Goal: Transaction & Acquisition: Book appointment/travel/reservation

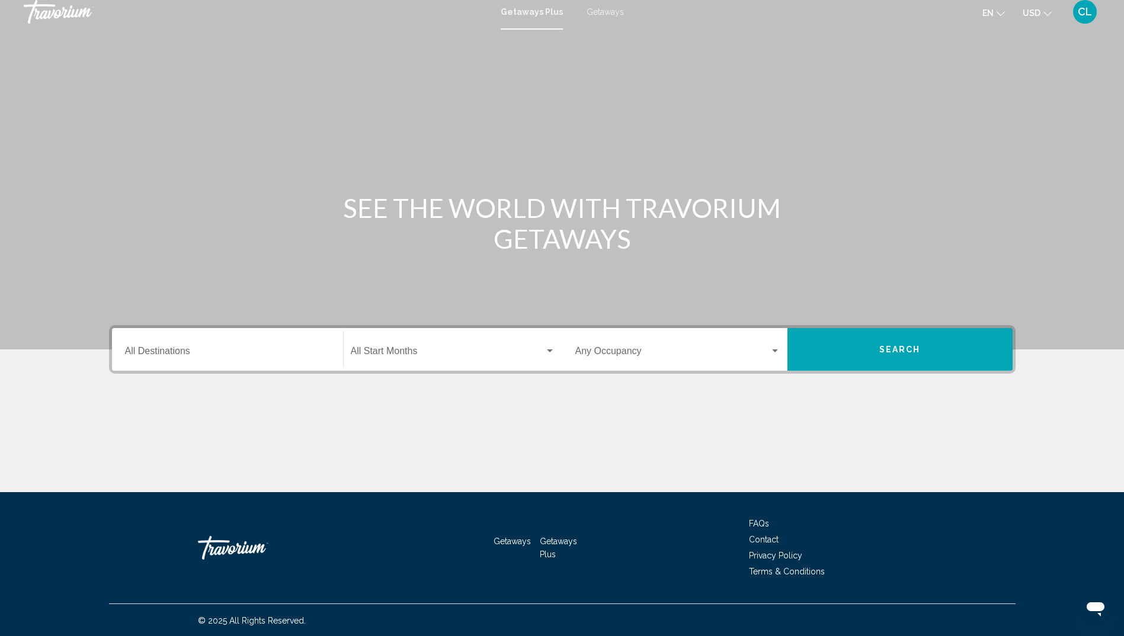
scroll to position [7, 0]
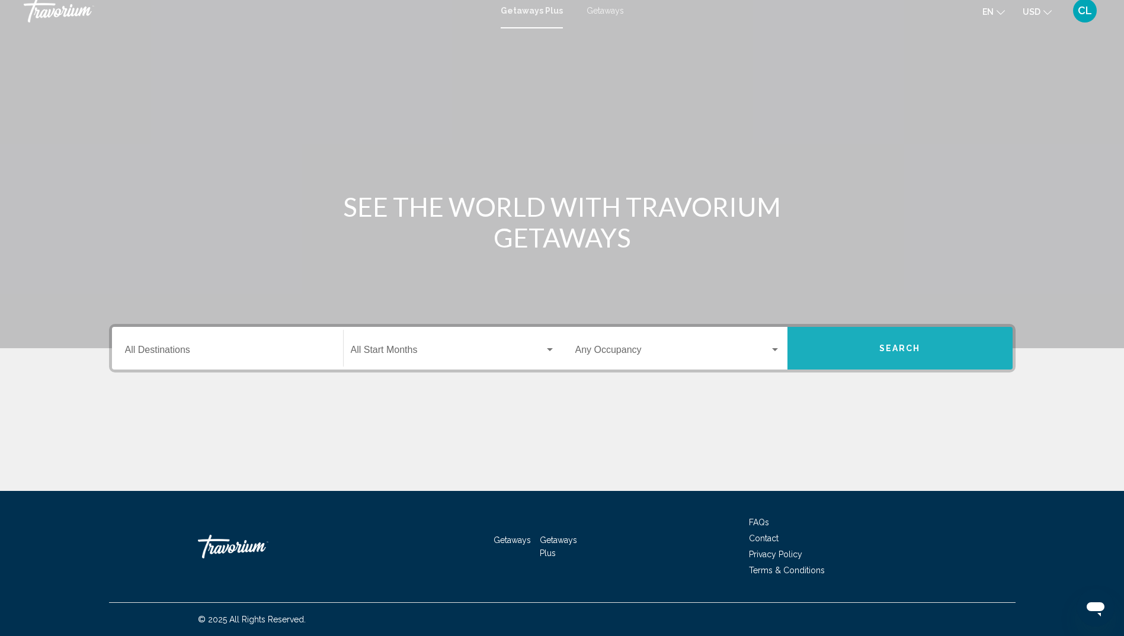
click at [840, 347] on button "Search" at bounding box center [899, 348] width 225 height 43
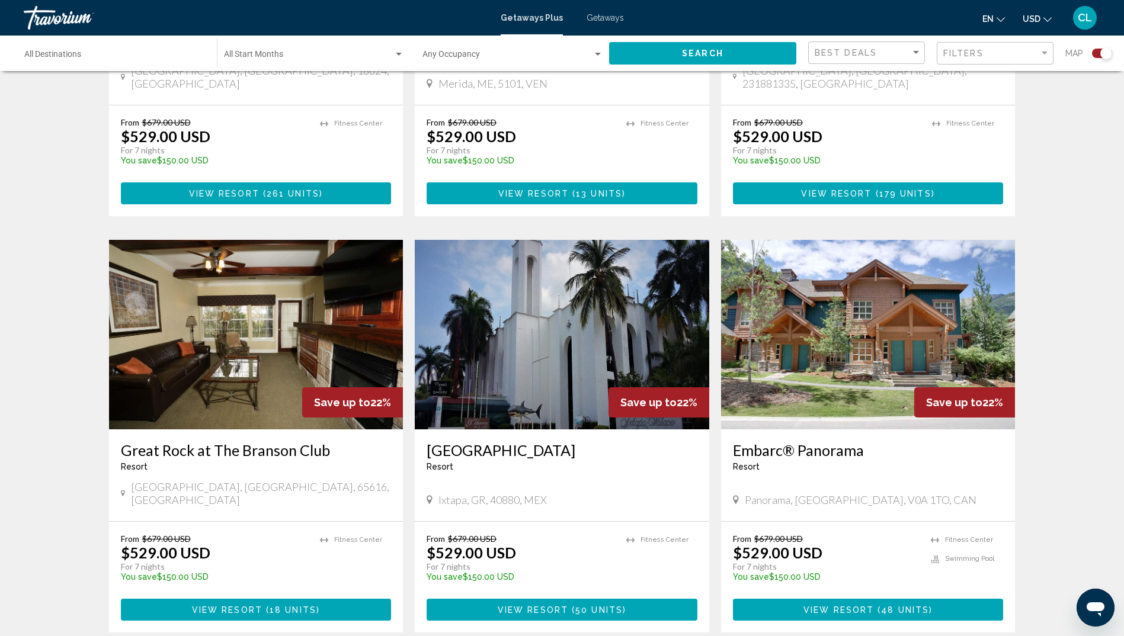
scroll to position [1540, 0]
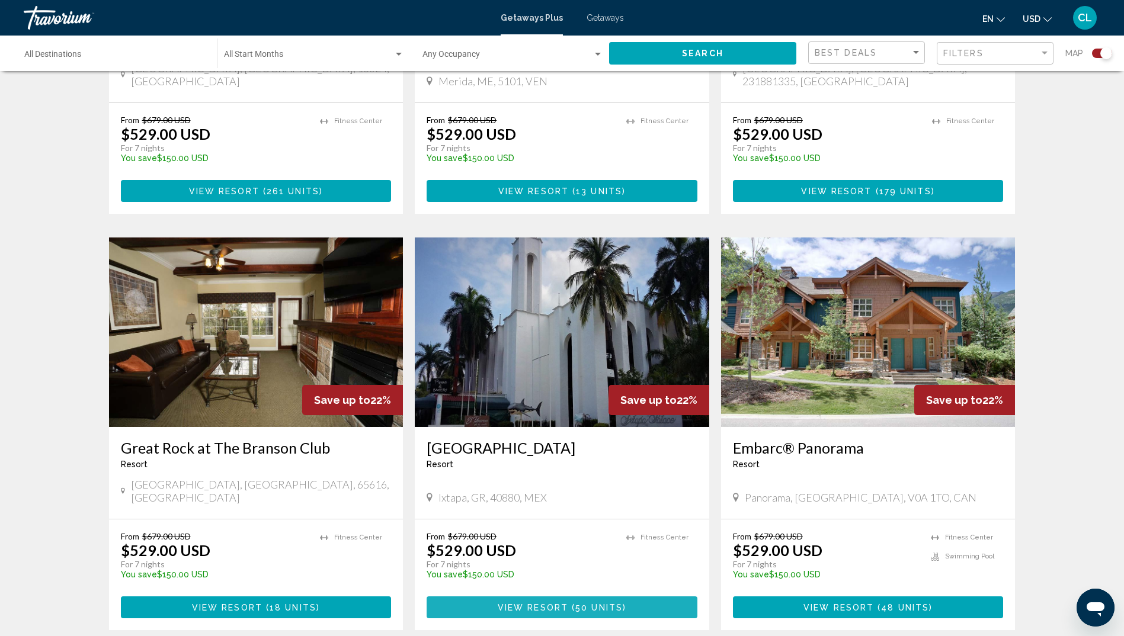
click at [572, 603] on span "( 50 units )" at bounding box center [597, 607] width 58 height 9
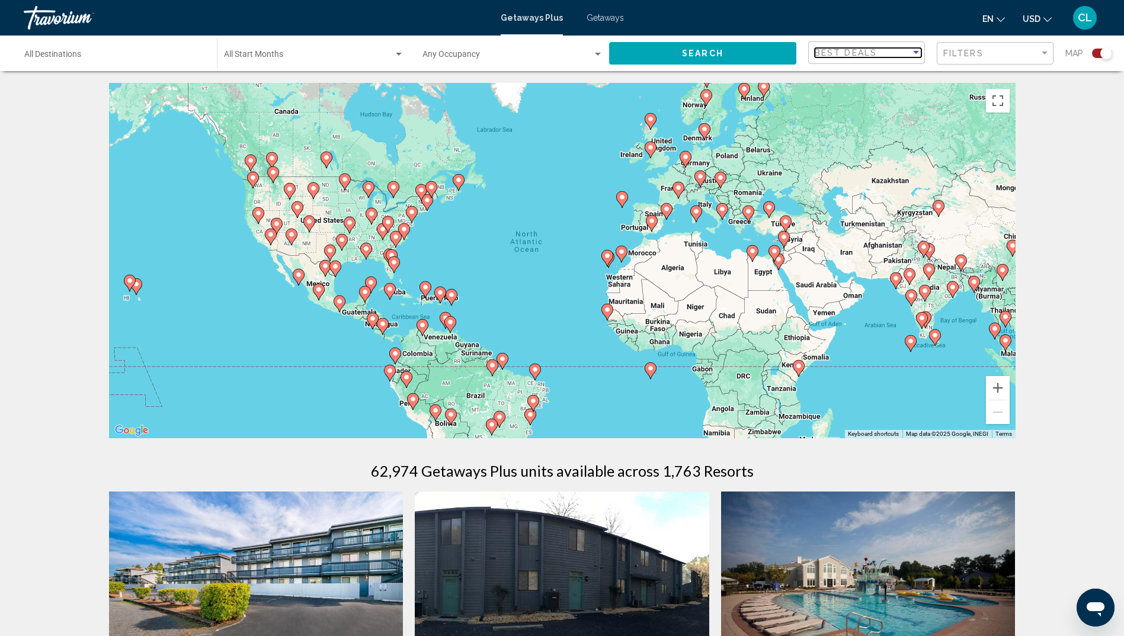
click at [908, 54] on div "Best Deals" at bounding box center [863, 52] width 96 height 9
click at [867, 76] on span "Lowest Price" at bounding box center [868, 77] width 107 height 25
click at [1046, 55] on div "Filter" at bounding box center [1044, 53] width 11 height 9
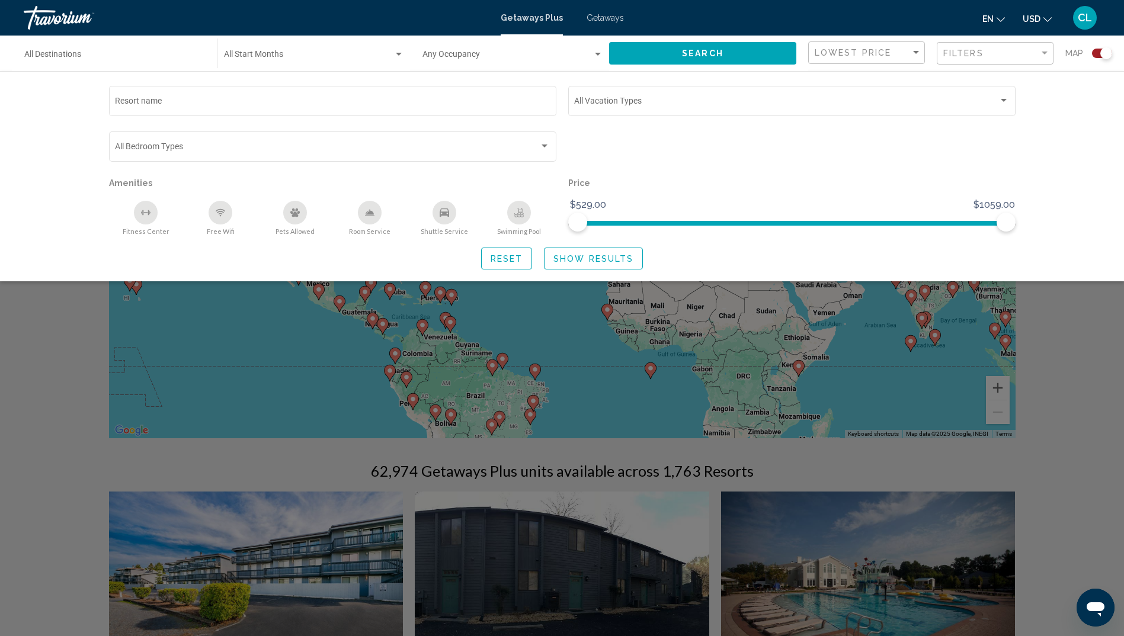
click at [1067, 315] on div "Search widget" at bounding box center [562, 407] width 1124 height 459
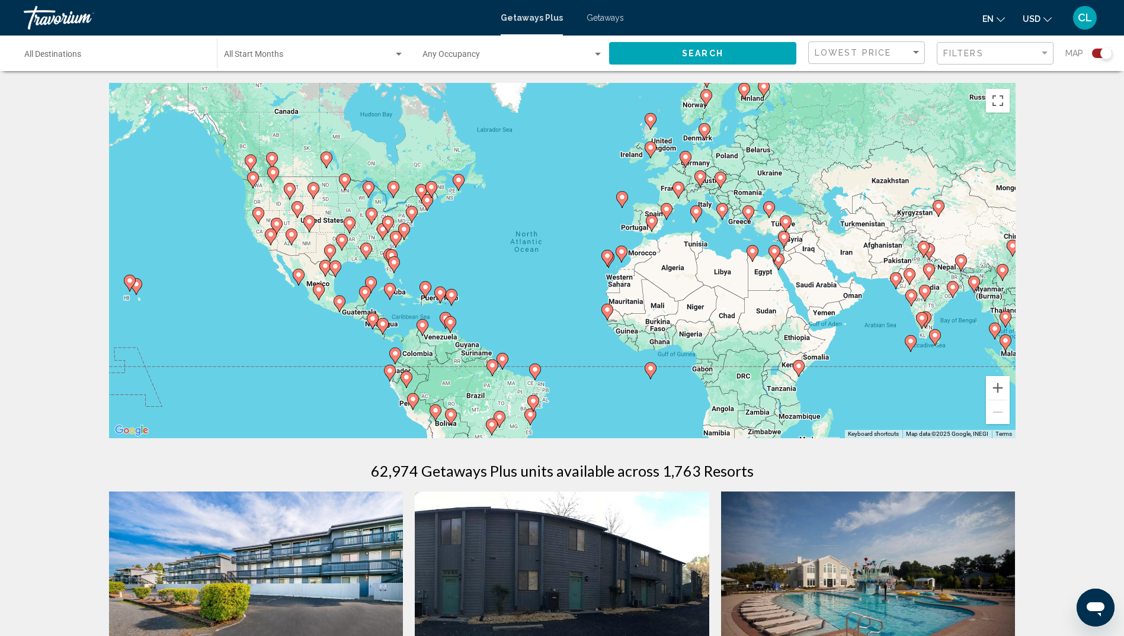
click at [983, 60] on div "Filters" at bounding box center [996, 54] width 107 height 22
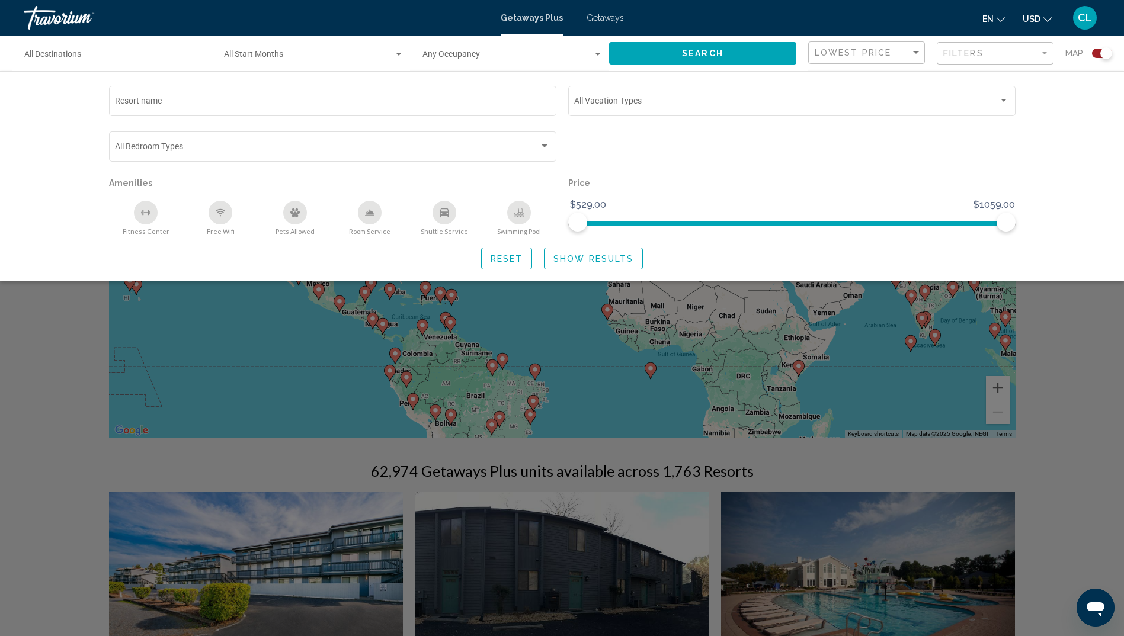
click at [440, 210] on icon "Shuttle Service" at bounding box center [444, 212] width 9 height 9
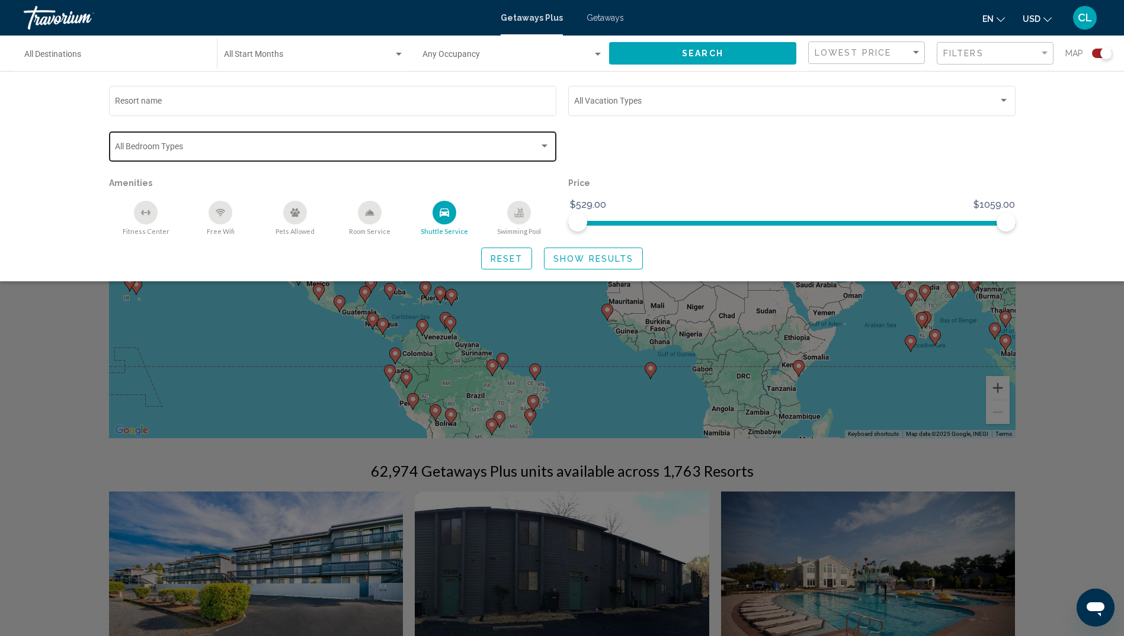
click at [540, 146] on div "Search widget" at bounding box center [544, 146] width 11 height 9
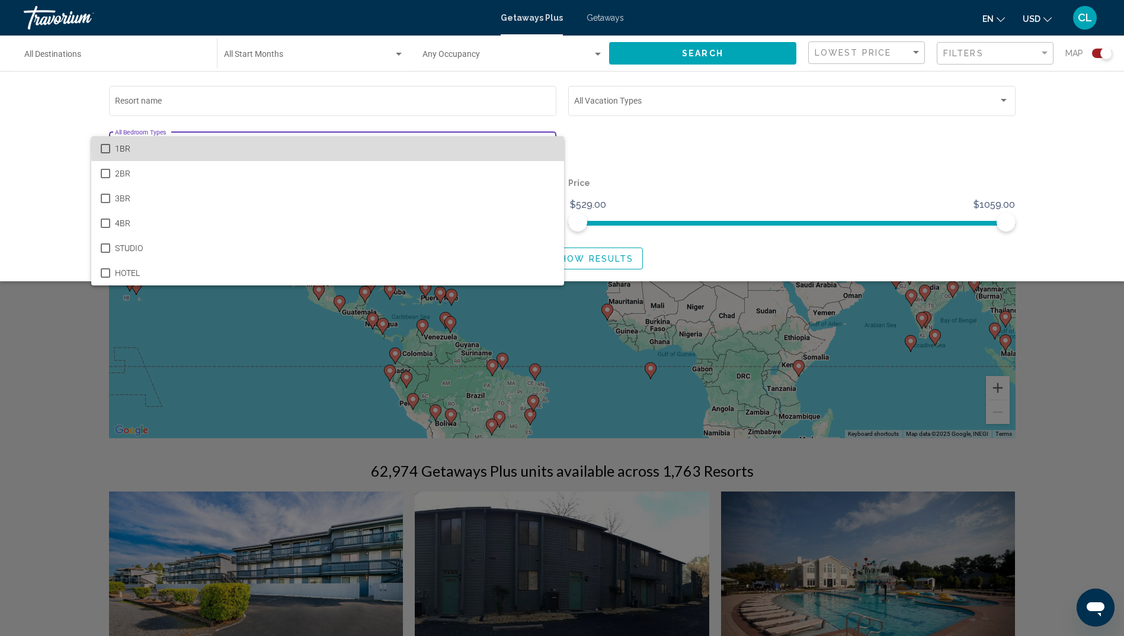
click at [540, 146] on span "1BR" at bounding box center [335, 148] width 440 height 25
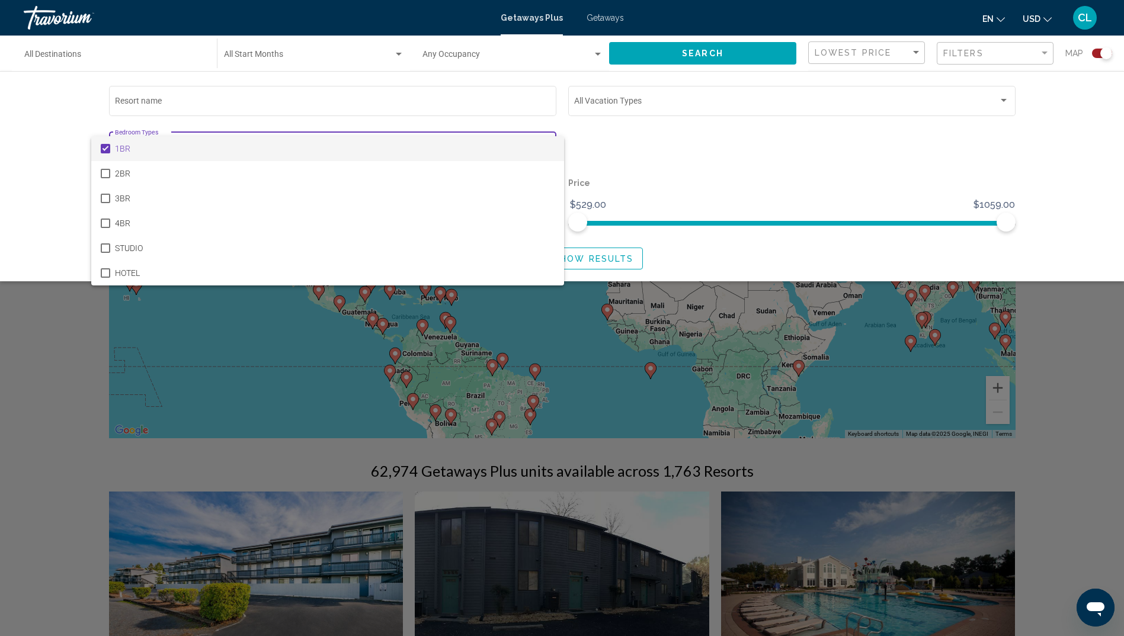
click at [103, 148] on mat-pseudo-checkbox at bounding box center [105, 148] width 9 height 9
click at [1001, 104] on div at bounding box center [562, 318] width 1124 height 636
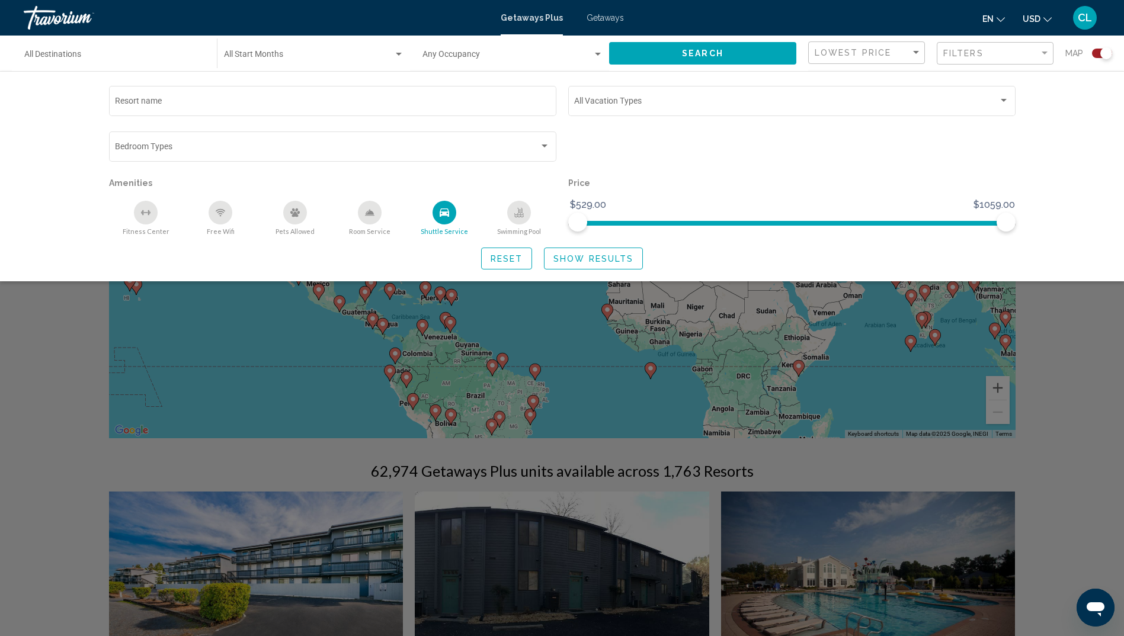
click at [1001, 104] on div "Search widget" at bounding box center [1003, 100] width 11 height 9
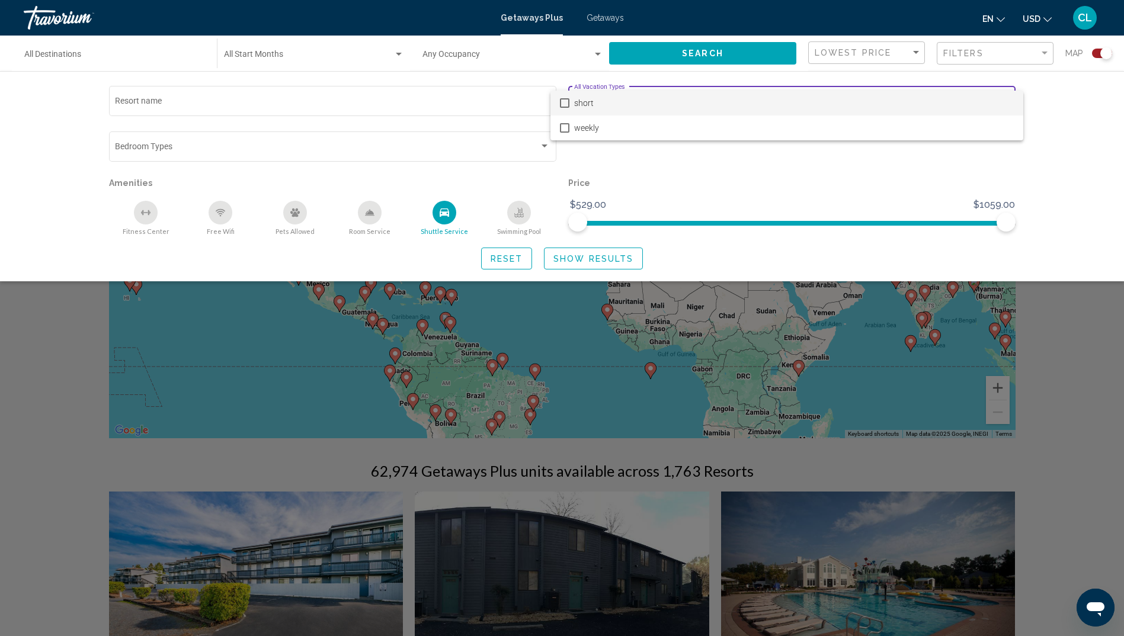
click at [559, 100] on mat-option "short" at bounding box center [786, 103] width 473 height 25
click at [593, 261] on div at bounding box center [562, 318] width 1124 height 636
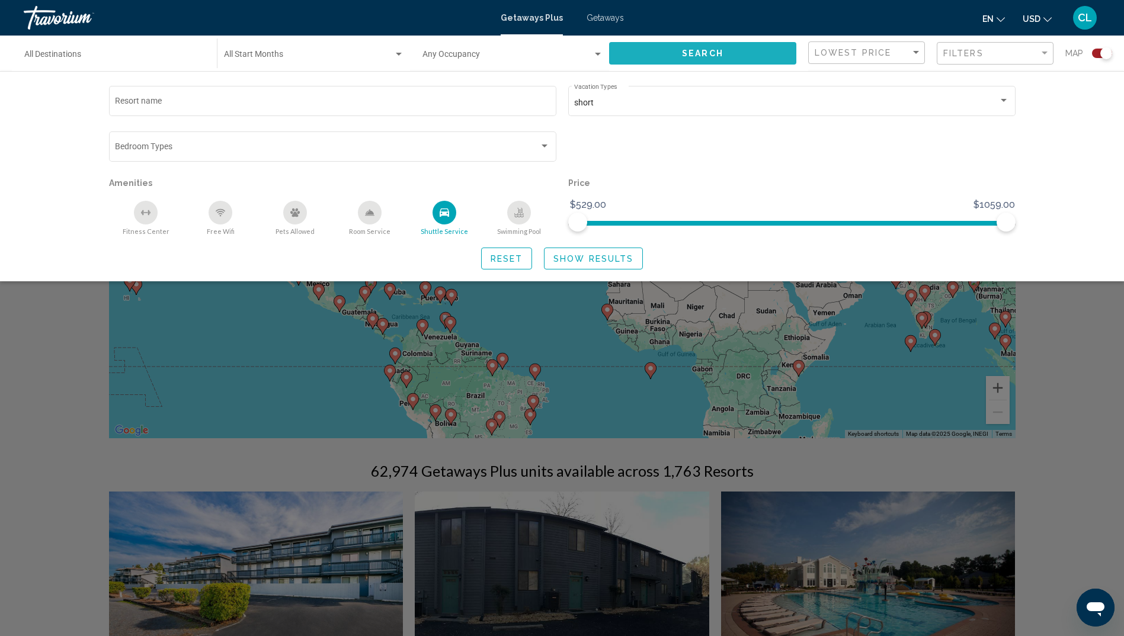
click at [718, 46] on button "Search" at bounding box center [702, 53] width 187 height 22
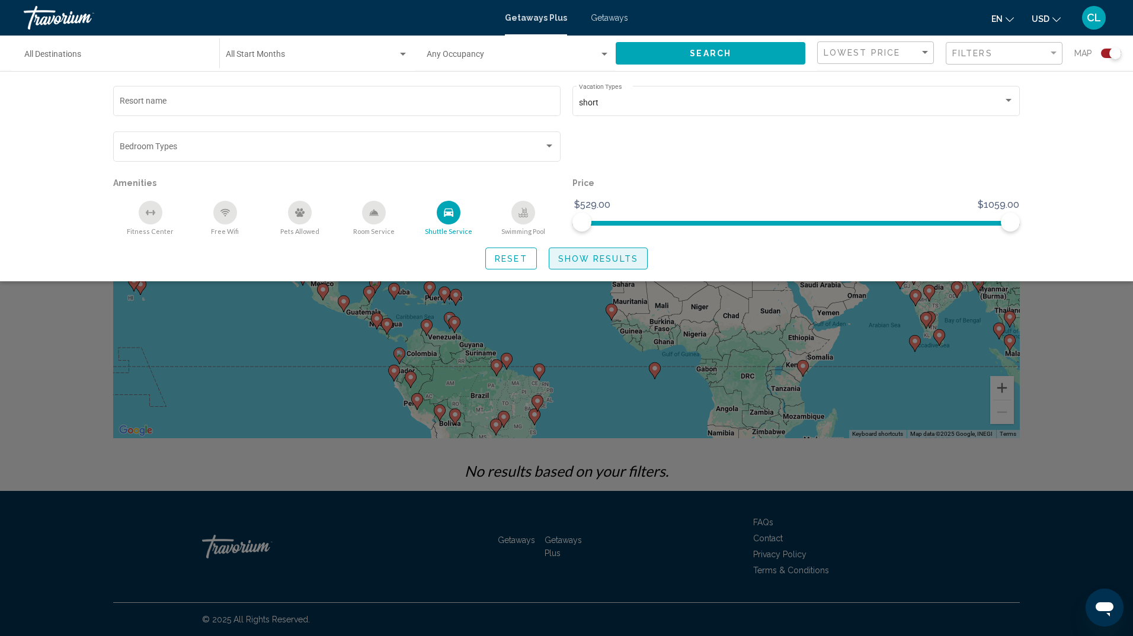
click at [603, 260] on span "Show Results" at bounding box center [598, 258] width 80 height 9
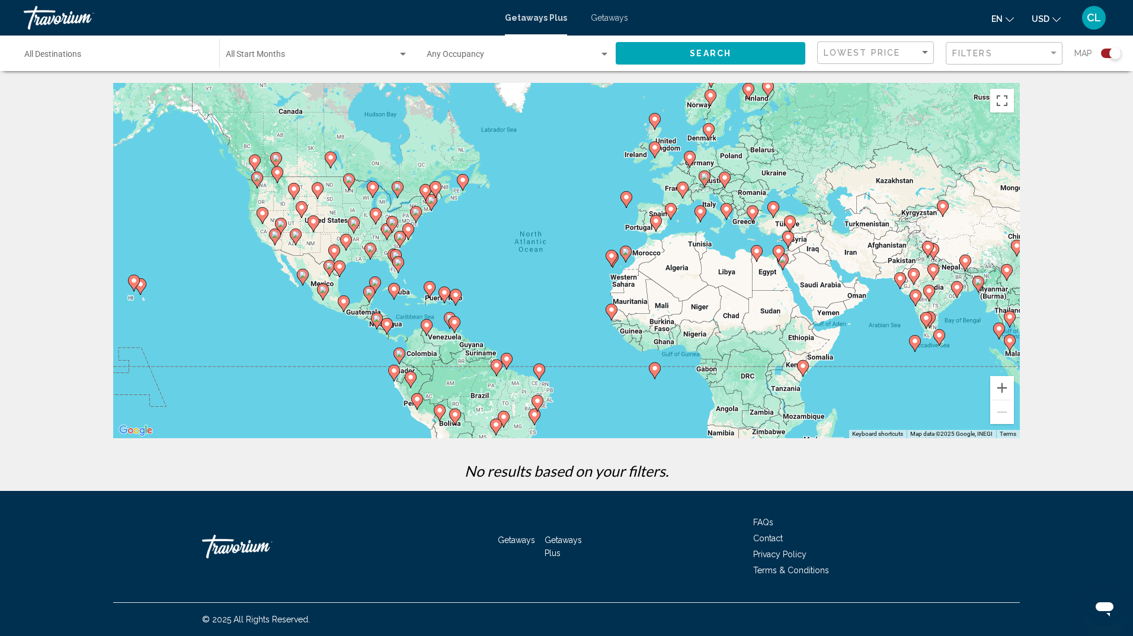
click at [883, 60] on div "Lowest Price" at bounding box center [877, 53] width 107 height 22
click at [884, 59] on span "Lowest Price" at bounding box center [877, 52] width 107 height 25
click at [980, 58] on mat-select "Filters" at bounding box center [1005, 54] width 107 height 10
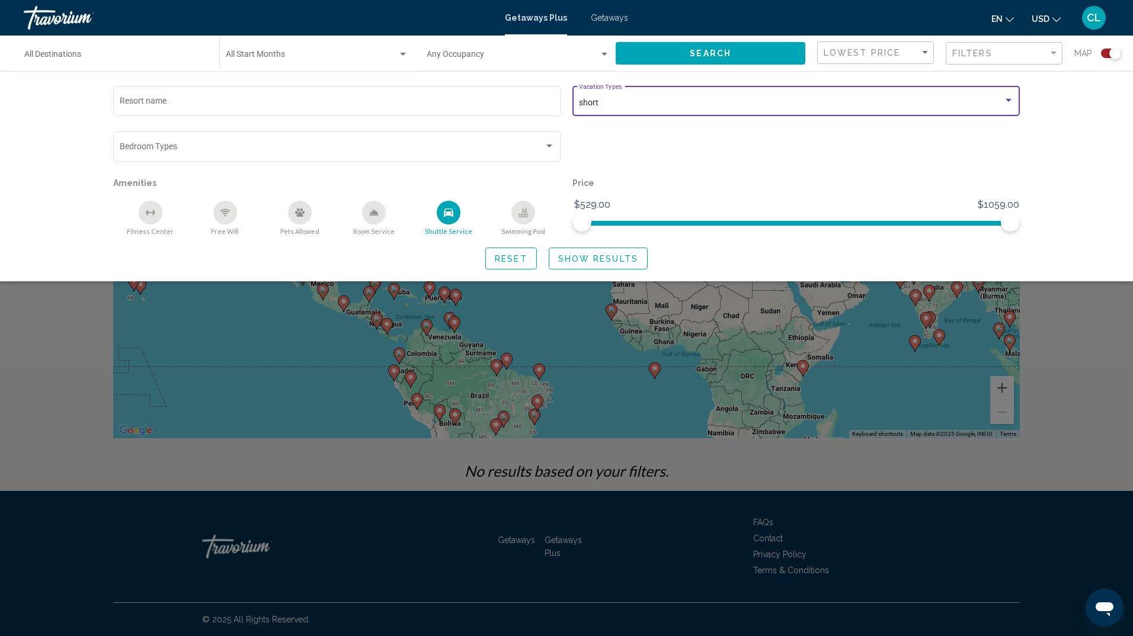
click at [1000, 103] on div "short" at bounding box center [791, 102] width 424 height 9
click at [449, 213] on div at bounding box center [566, 318] width 1133 height 636
click at [447, 220] on div "Shuttle Service" at bounding box center [449, 213] width 24 height 24
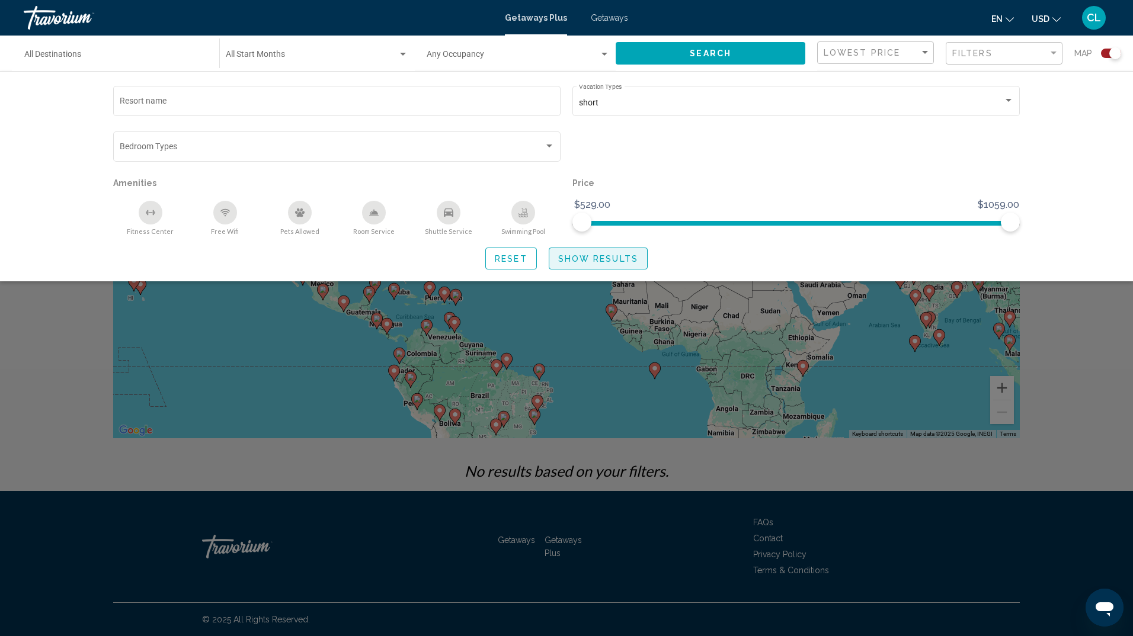
click at [597, 252] on button "Show Results" at bounding box center [598, 259] width 99 height 22
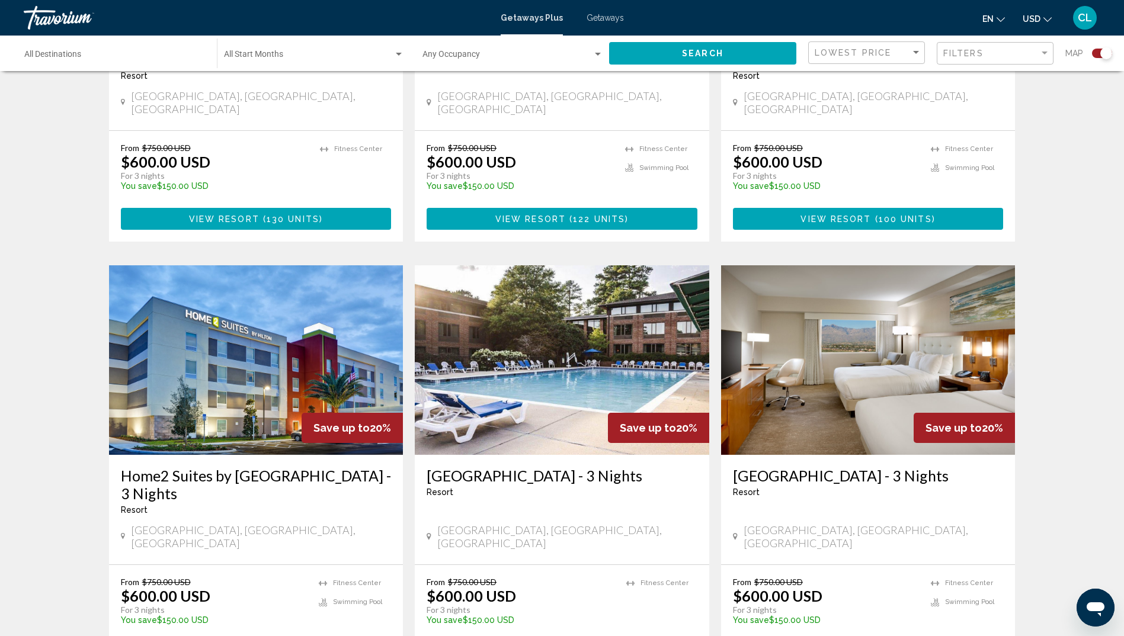
scroll to position [1564, 0]
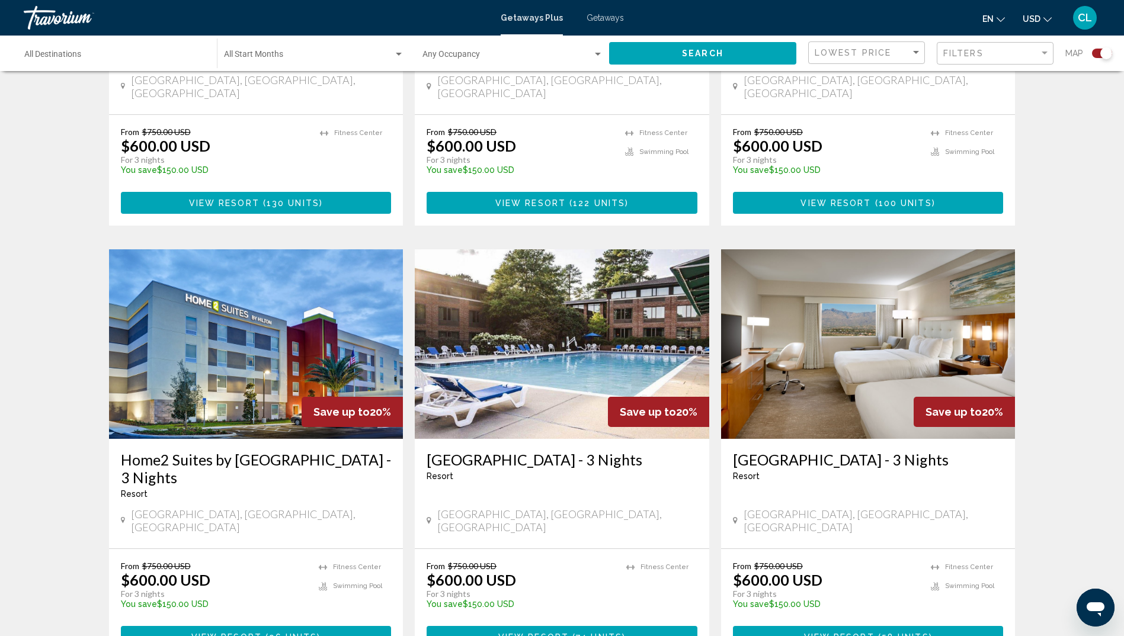
click at [568, 312] on img "Main content" at bounding box center [562, 344] width 294 height 190
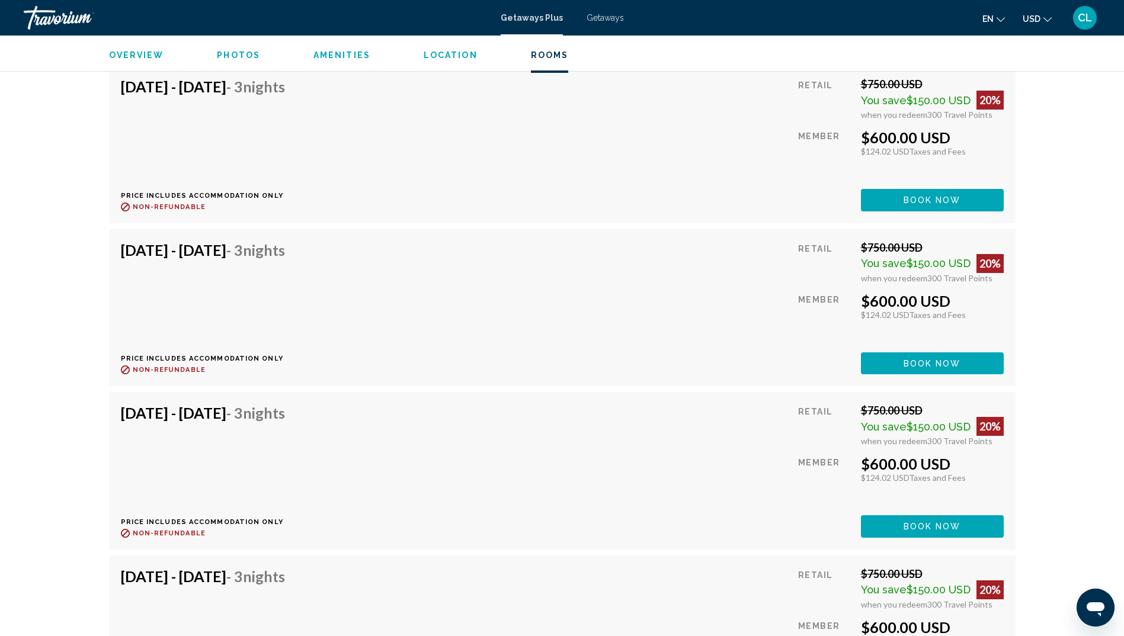
scroll to position [2868, 0]
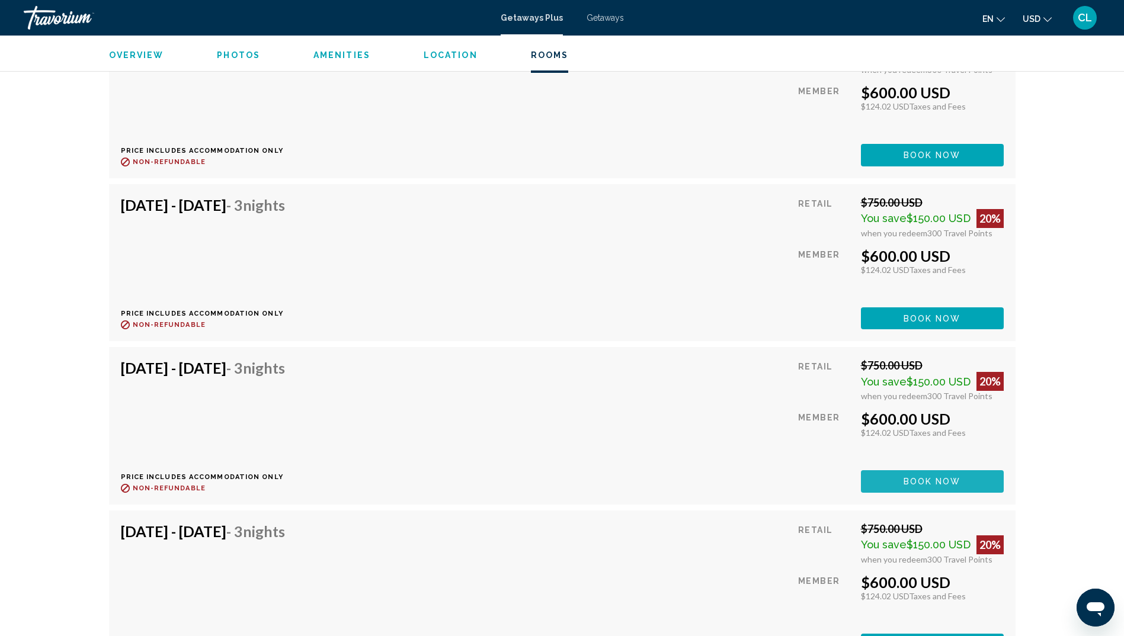
click at [939, 475] on button "Book now" at bounding box center [932, 481] width 143 height 22
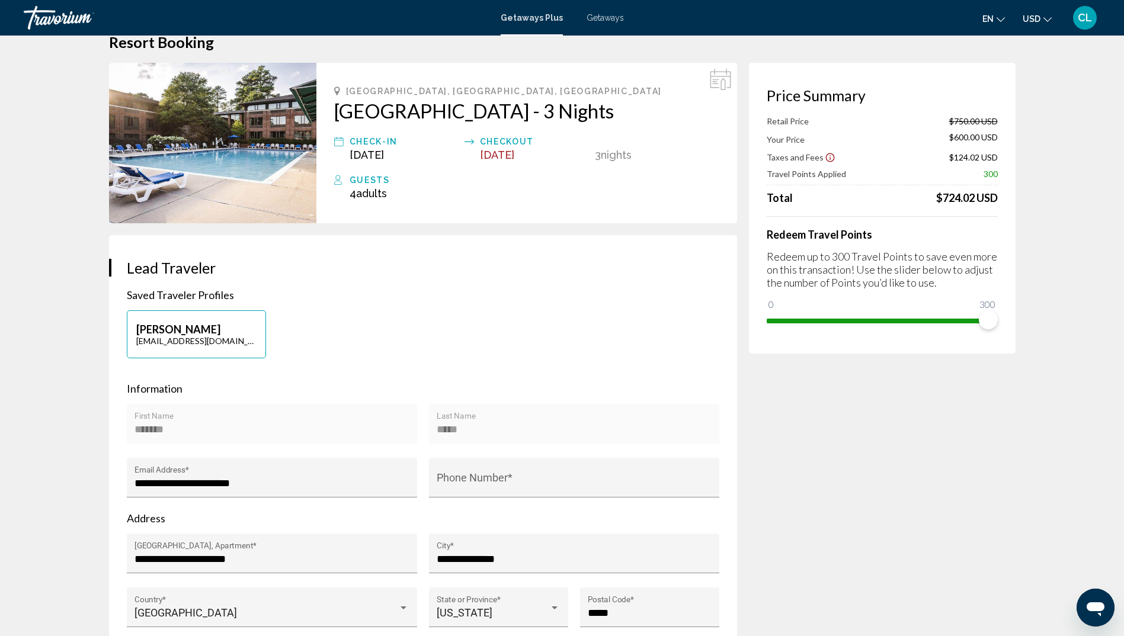
scroll to position [28, 0]
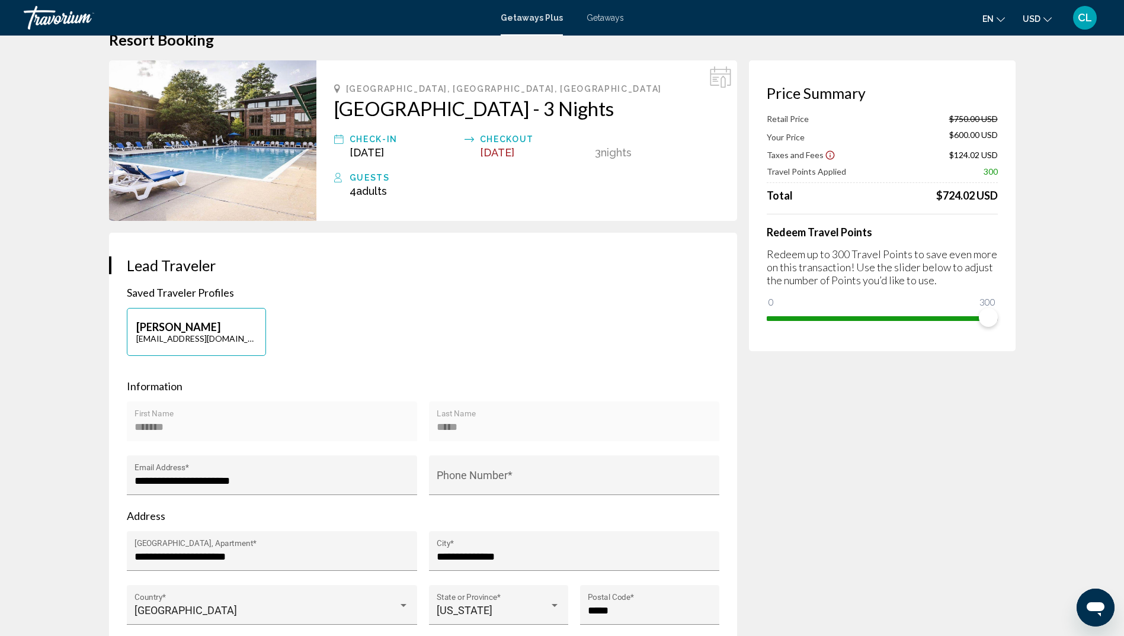
click at [825, 154] on icon "Show Taxes and Fees disclaimer" at bounding box center [830, 155] width 11 height 11
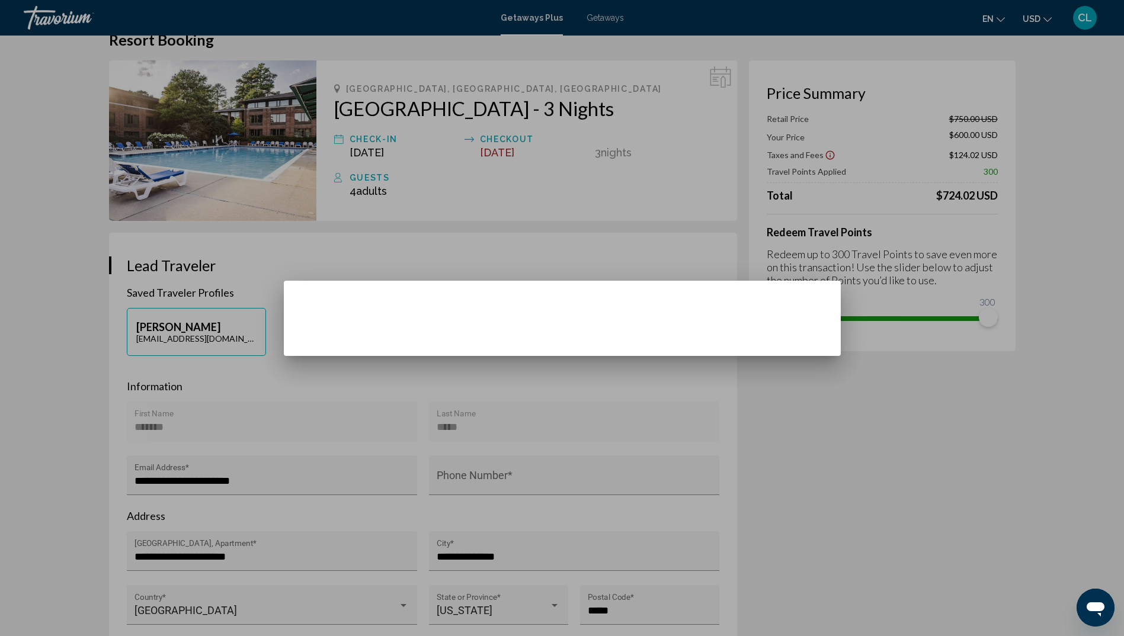
scroll to position [0, 0]
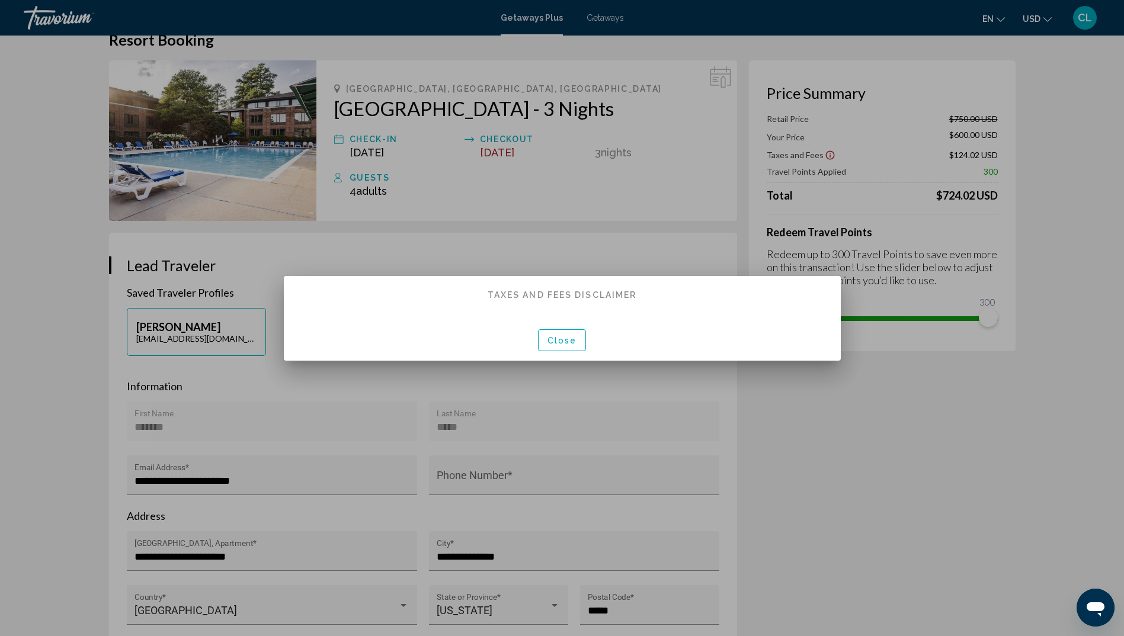
click at [818, 428] on div at bounding box center [562, 318] width 1124 height 636
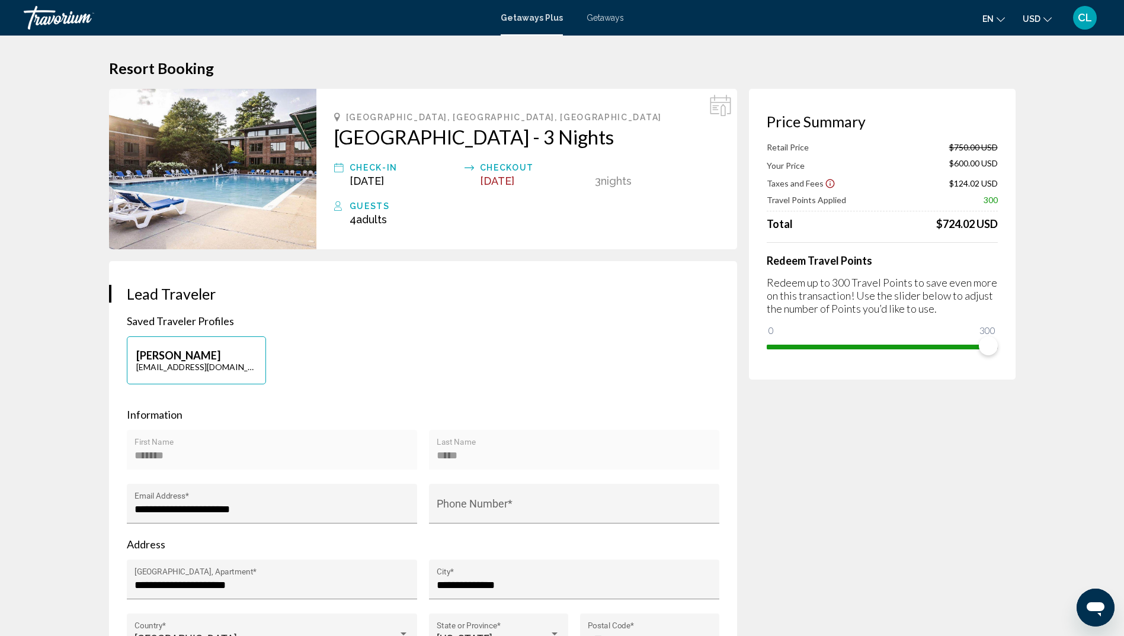
click at [339, 133] on h2 "[GEOGRAPHIC_DATA] - 3 Nights" at bounding box center [526, 137] width 385 height 24
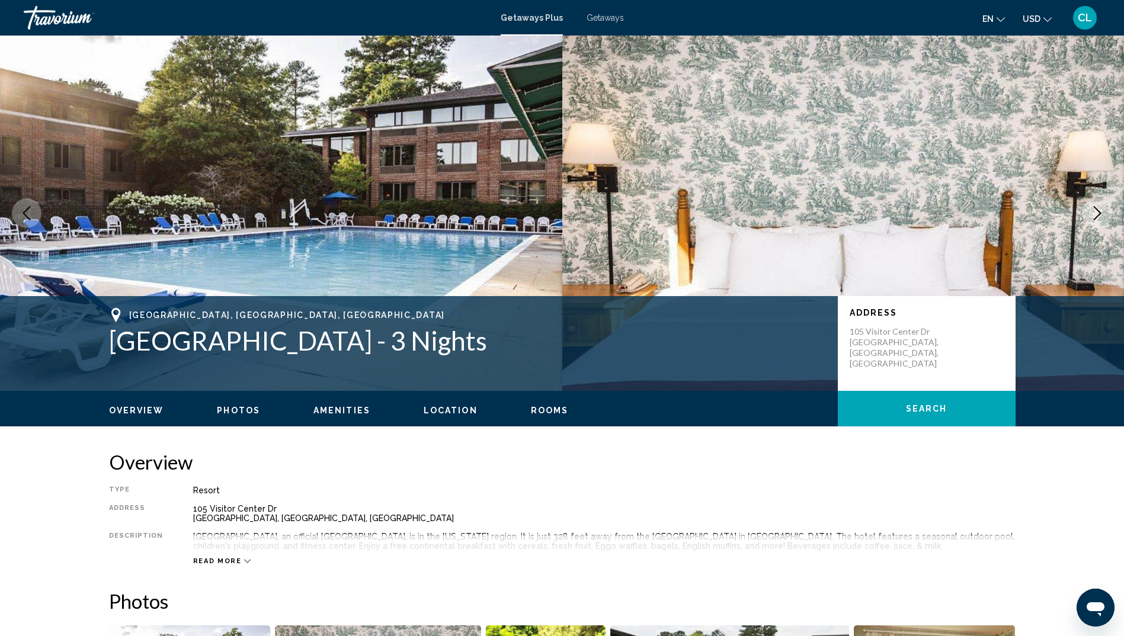
drag, startPoint x: 110, startPoint y: 337, endPoint x: 561, endPoint y: 349, distance: 450.5
click at [561, 349] on h1 "[GEOGRAPHIC_DATA] - 3 Nights" at bounding box center [467, 340] width 717 height 31
drag, startPoint x: 561, startPoint y: 349, endPoint x: 531, endPoint y: 340, distance: 30.5
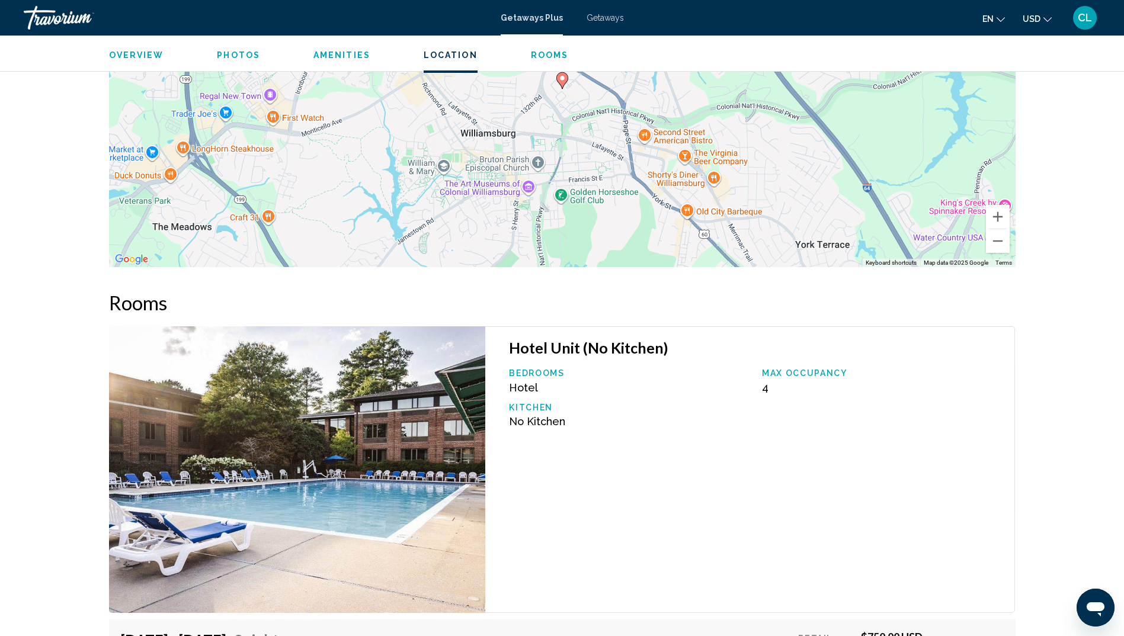
scroll to position [1185, 0]
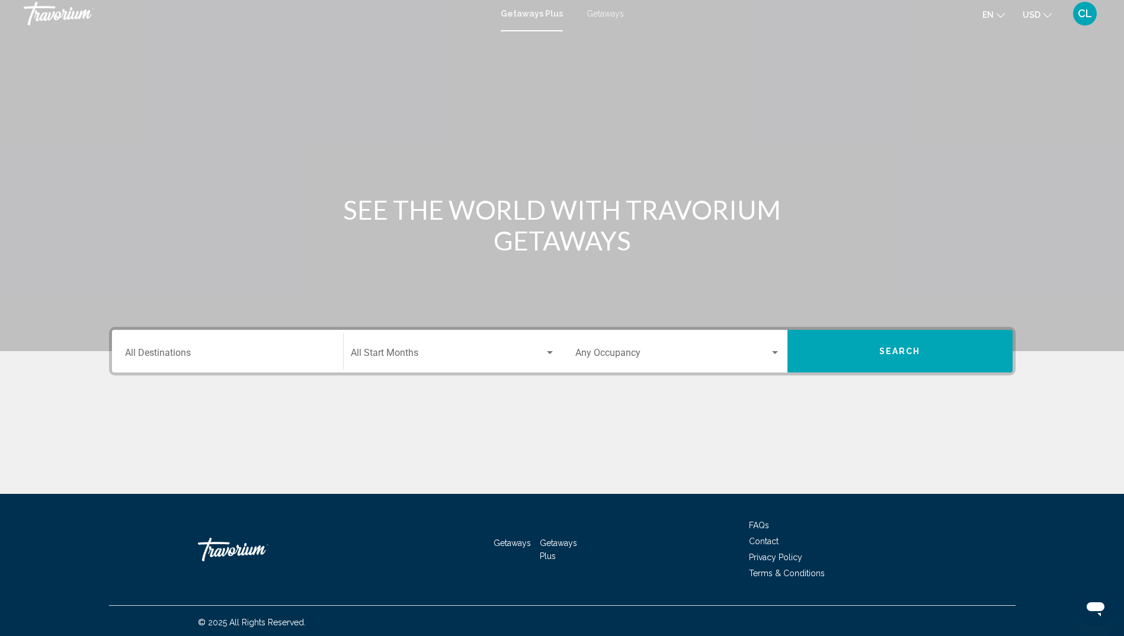
scroll to position [7, 0]
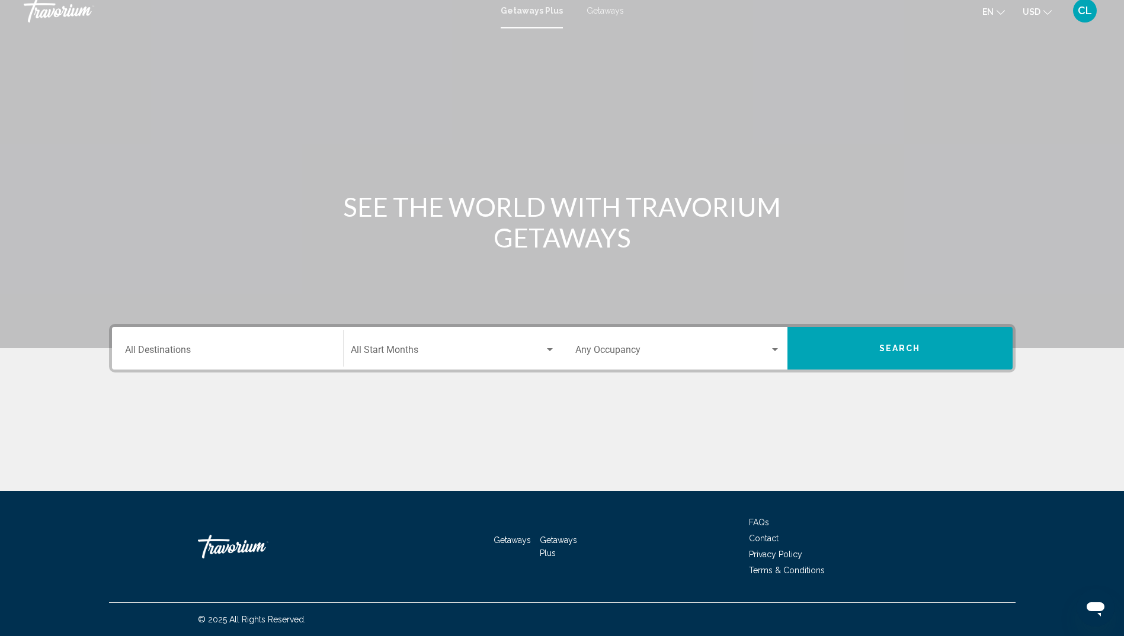
click at [668, 358] on div "Occupancy Any Occupancy" at bounding box center [677, 348] width 205 height 37
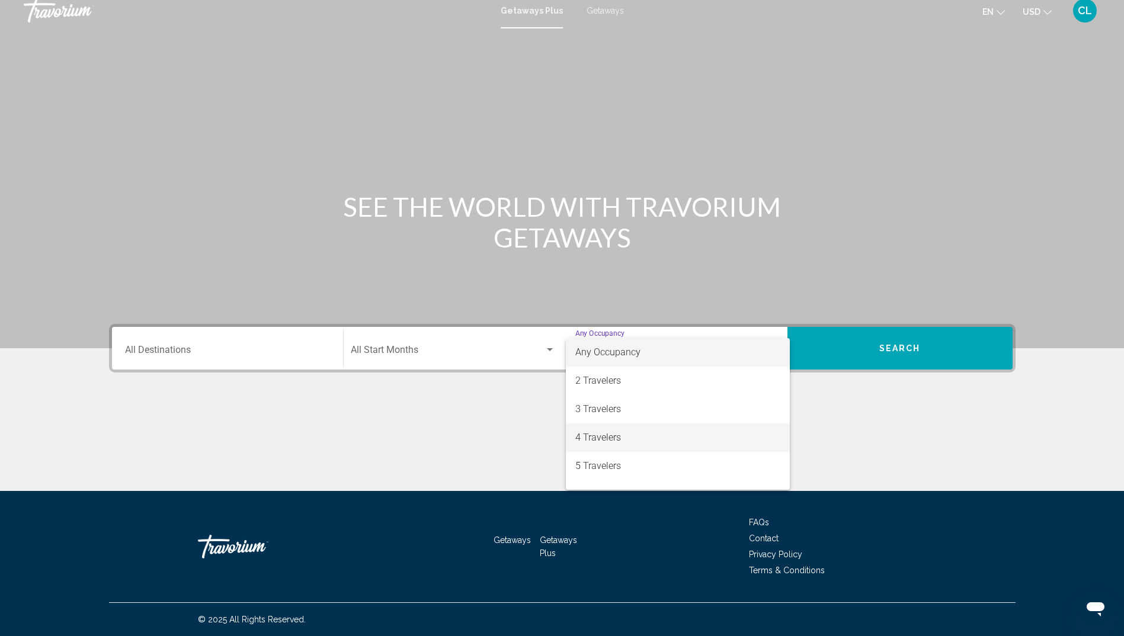
click at [593, 437] on span "4 Travelers" at bounding box center [677, 438] width 205 height 28
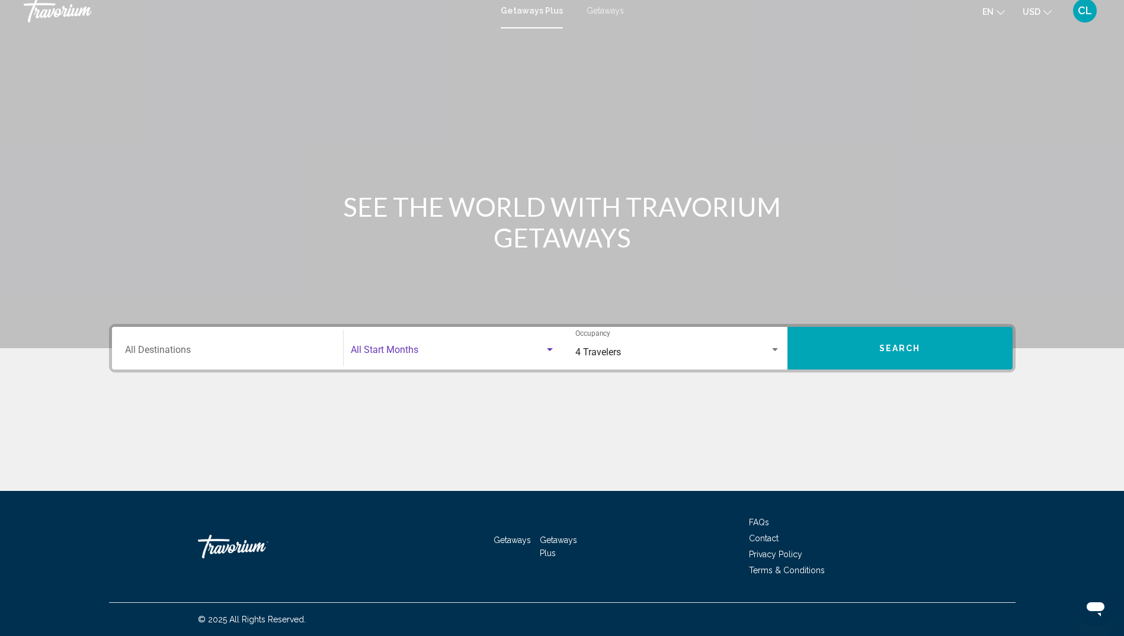
click at [453, 348] on span "Search widget" at bounding box center [448, 352] width 194 height 11
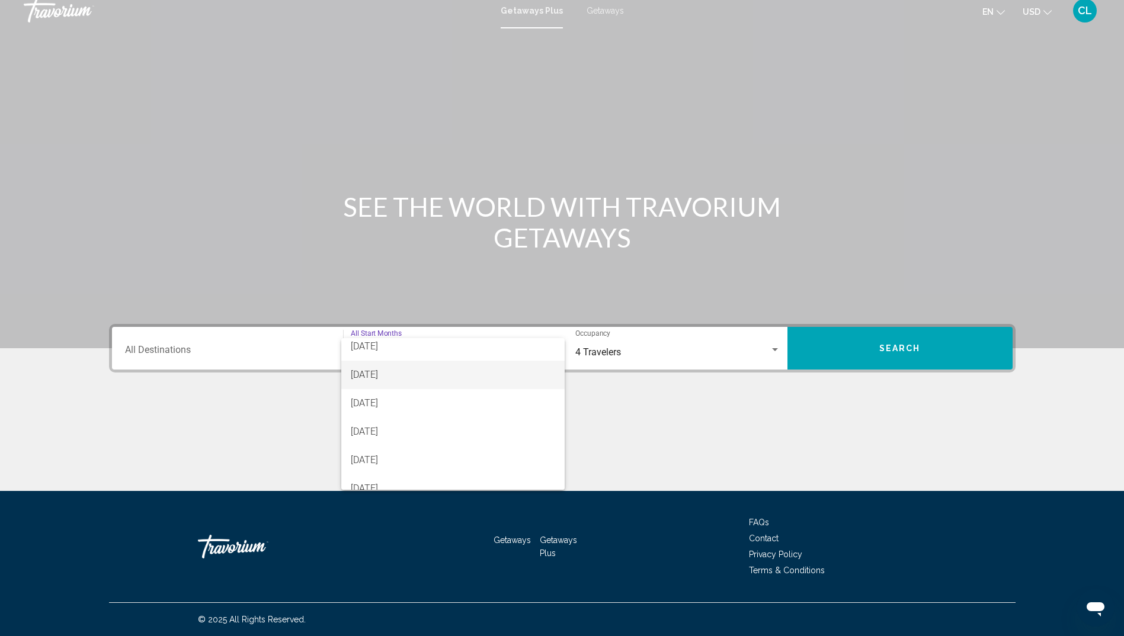
scroll to position [178, 0]
click at [476, 406] on span "[DATE]" at bounding box center [453, 402] width 204 height 28
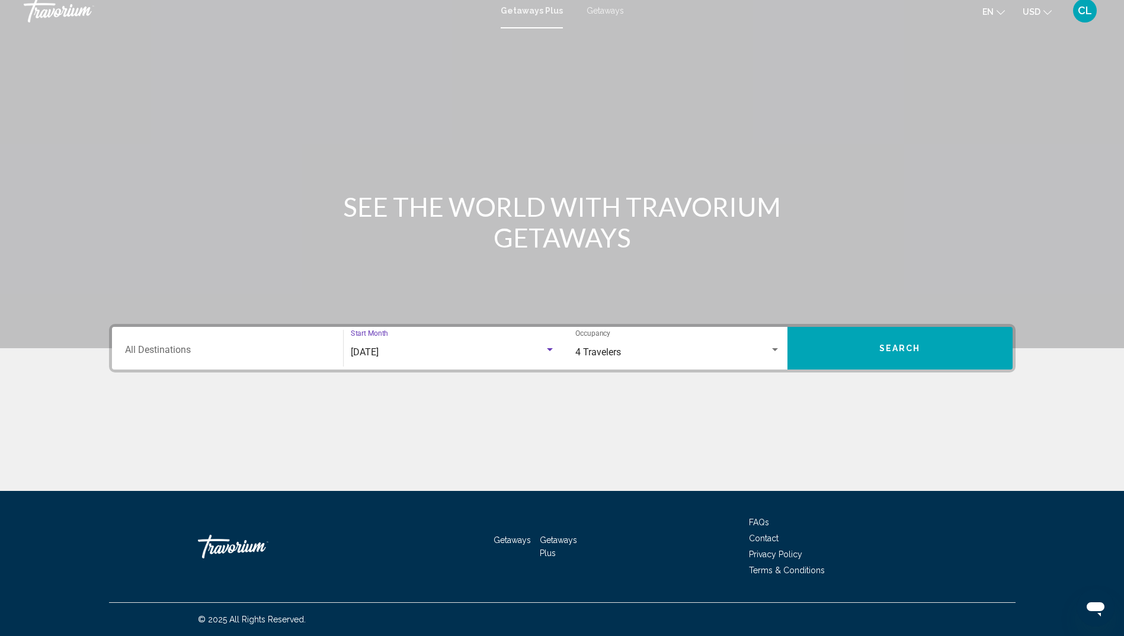
click at [874, 347] on button "Search" at bounding box center [899, 348] width 225 height 43
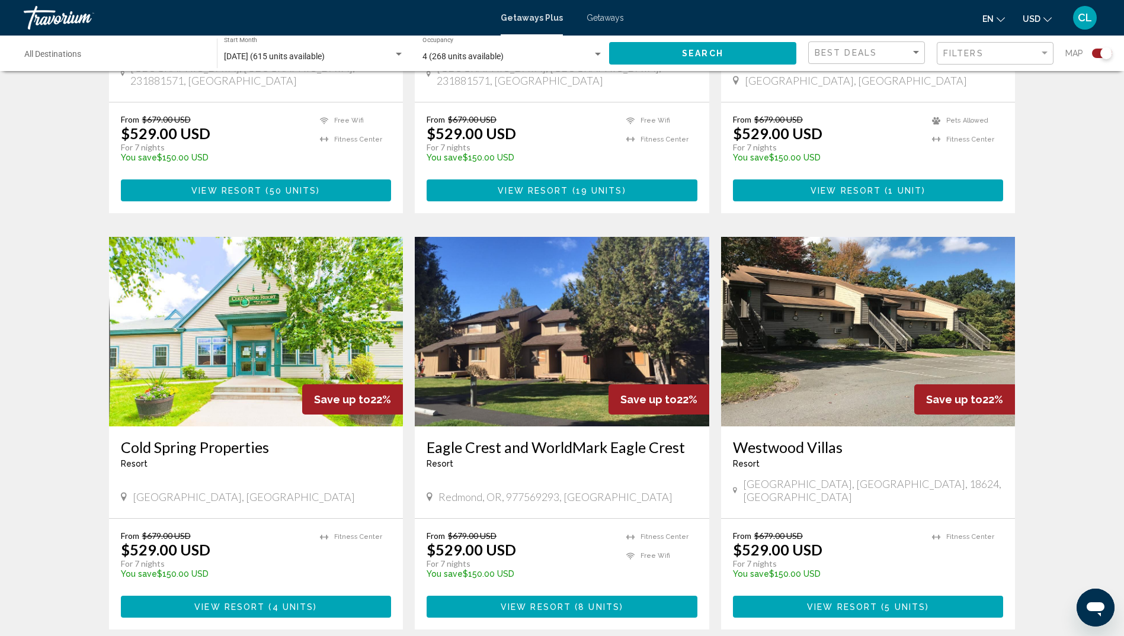
scroll to position [1600, 0]
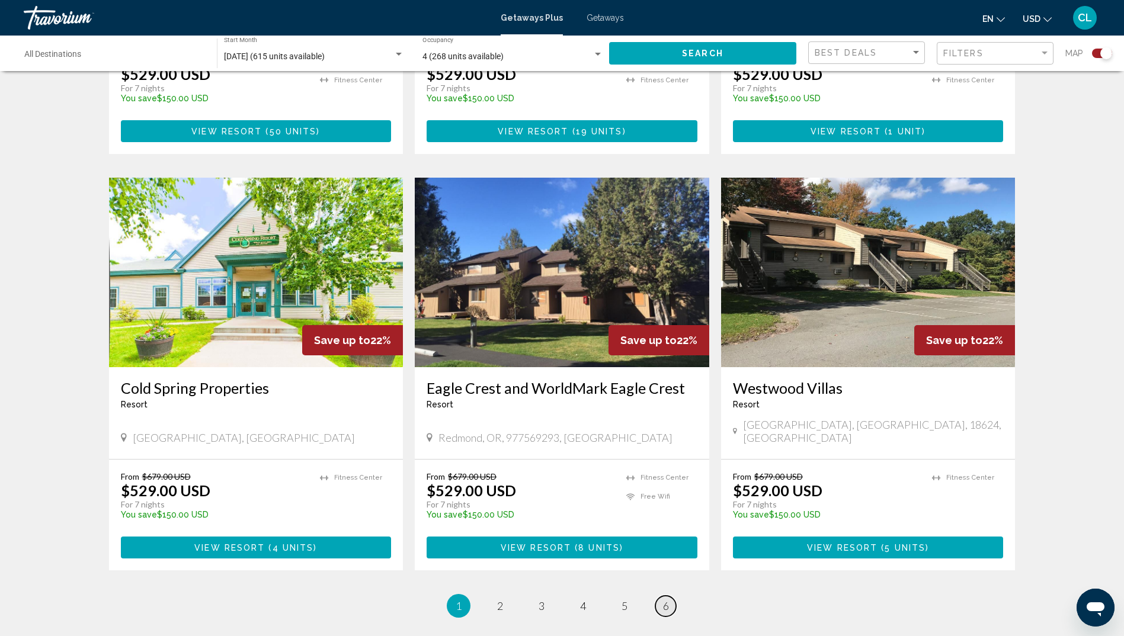
click at [668, 600] on span "6" at bounding box center [666, 606] width 6 height 13
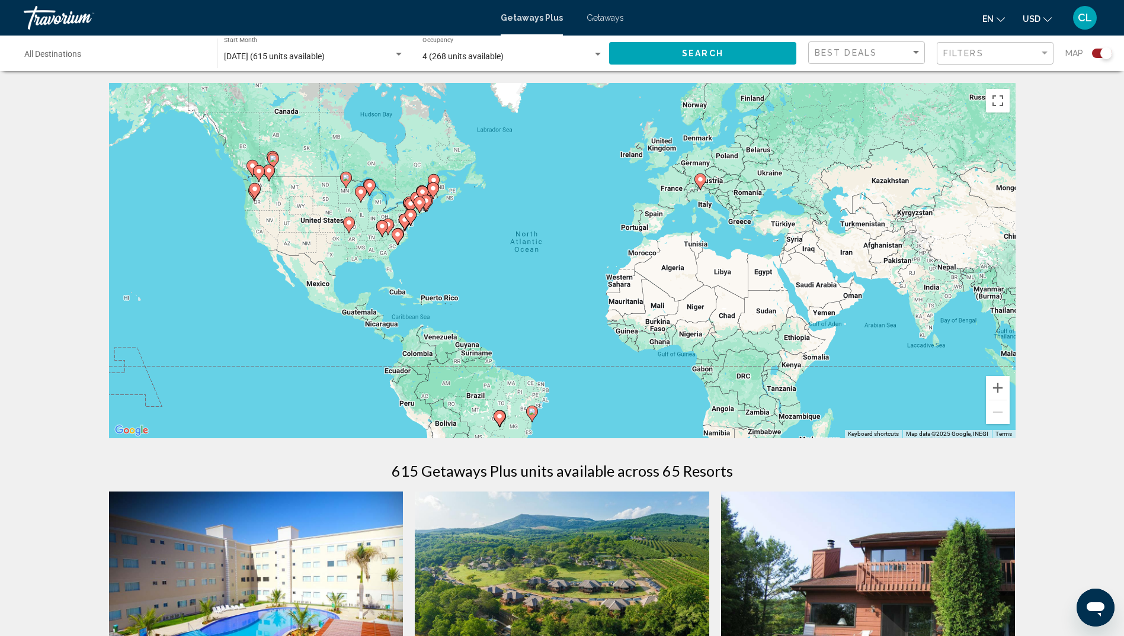
click at [145, 50] on div "Destination All Destinations" at bounding box center [114, 53] width 181 height 33
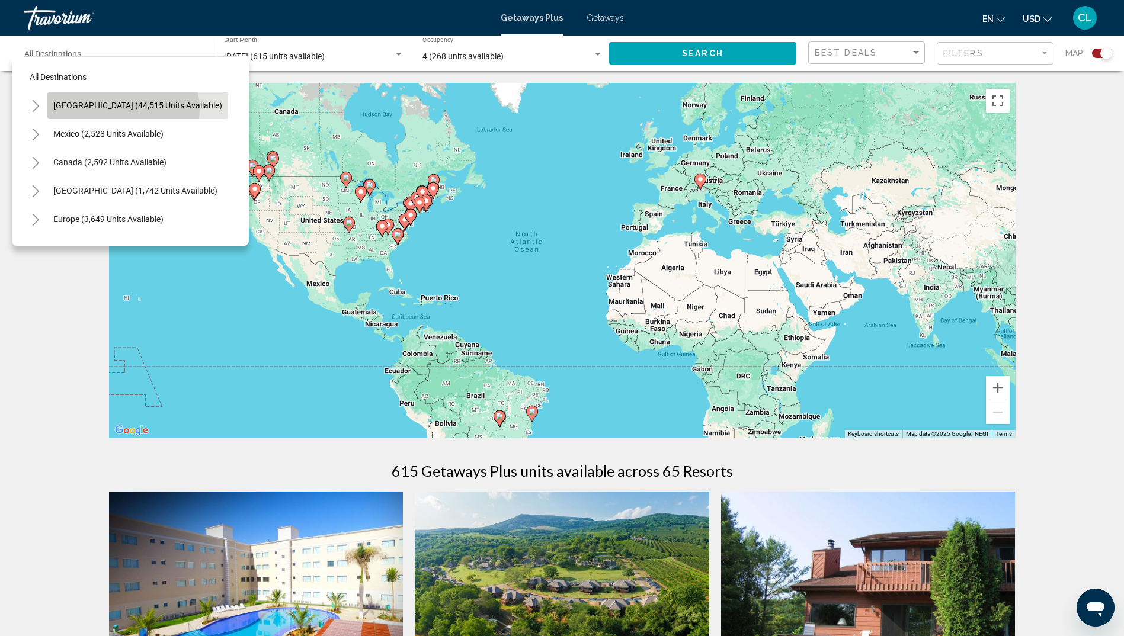
click at [120, 109] on span "[GEOGRAPHIC_DATA] (44,515 units available)" at bounding box center [137, 105] width 169 height 9
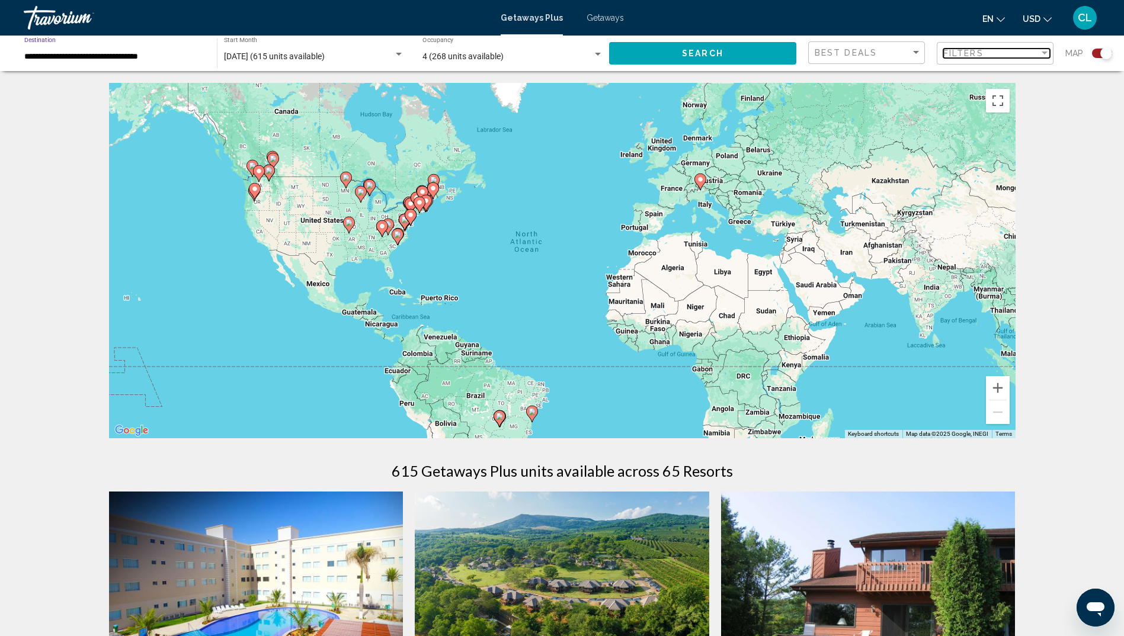
click at [959, 53] on span "Filters" at bounding box center [963, 53] width 40 height 9
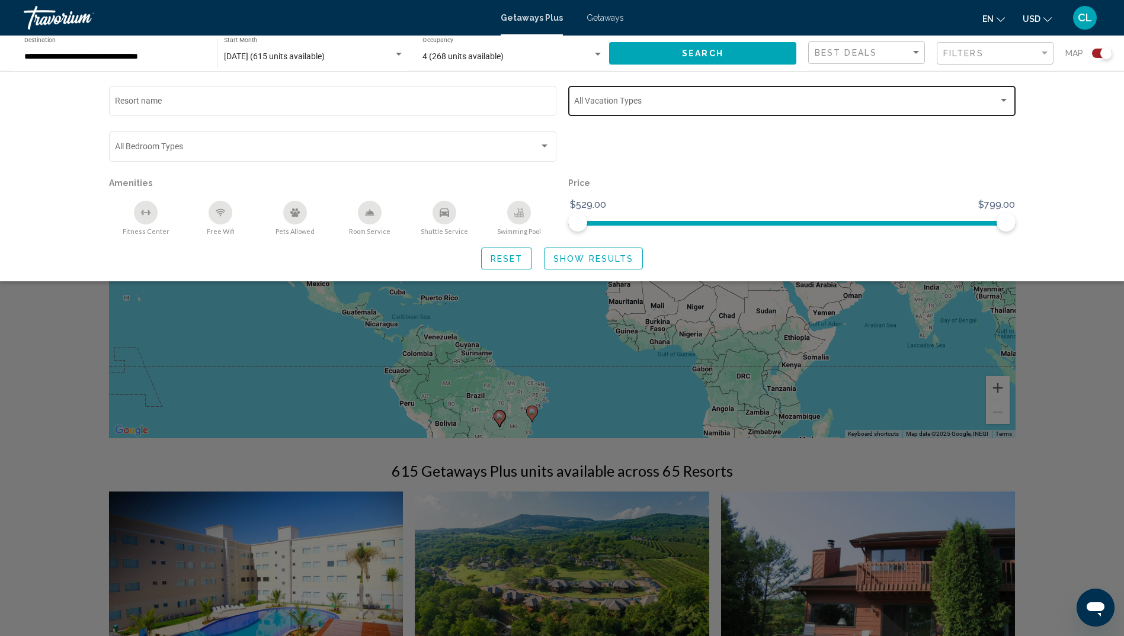
click at [940, 111] on div "Vacation Types All Vacation Types" at bounding box center [791, 100] width 435 height 33
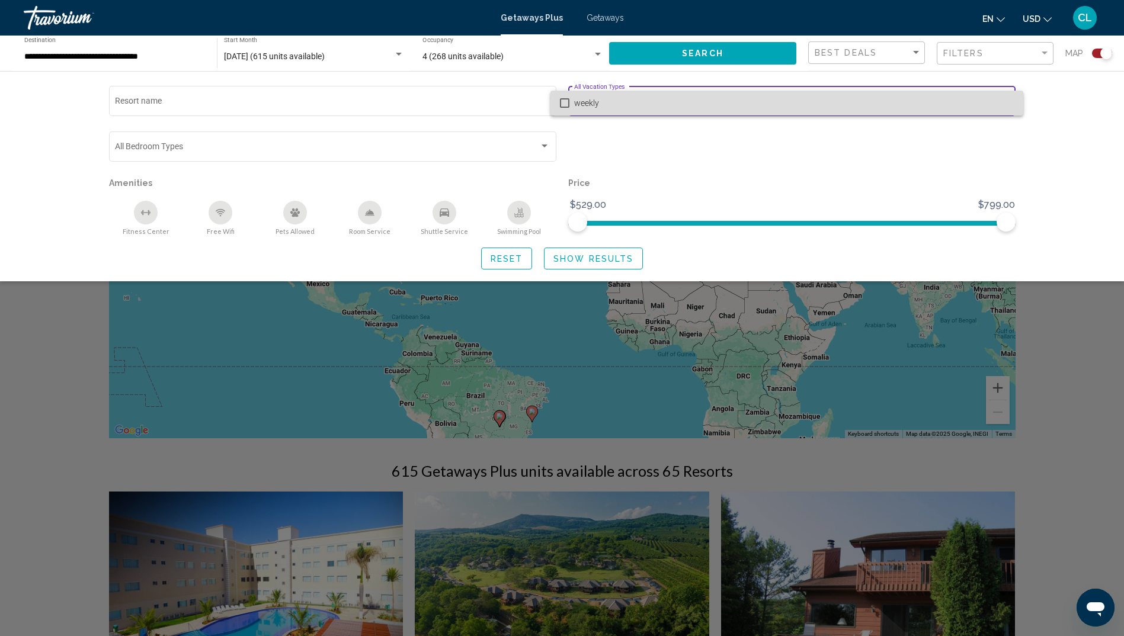
click at [940, 111] on span "weekly" at bounding box center [794, 103] width 440 height 25
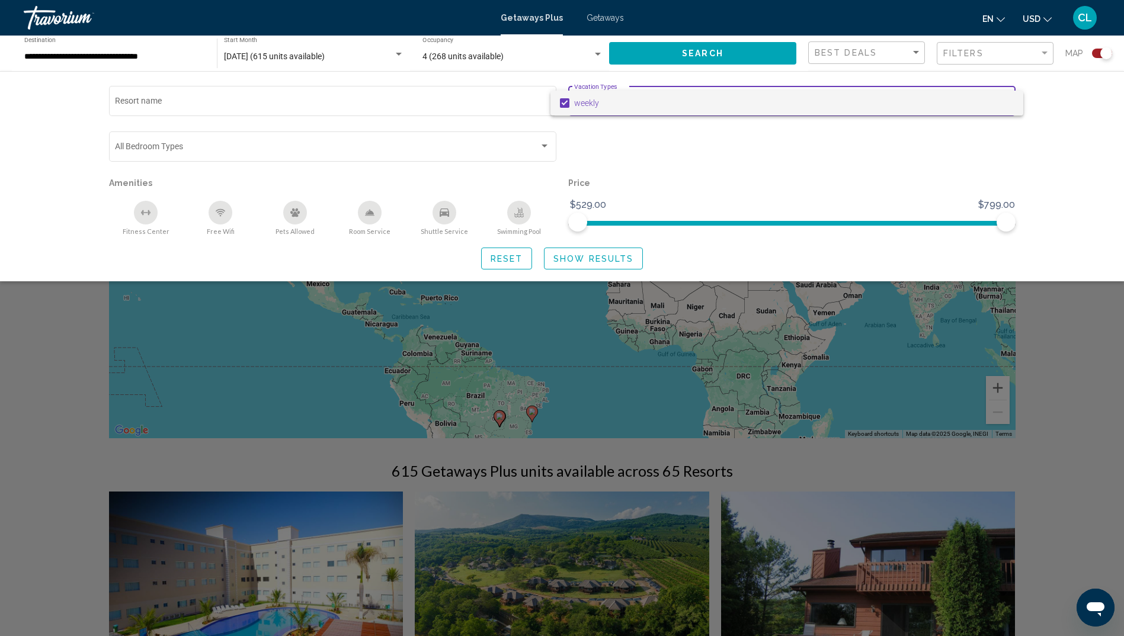
click at [399, 153] on div at bounding box center [562, 318] width 1124 height 636
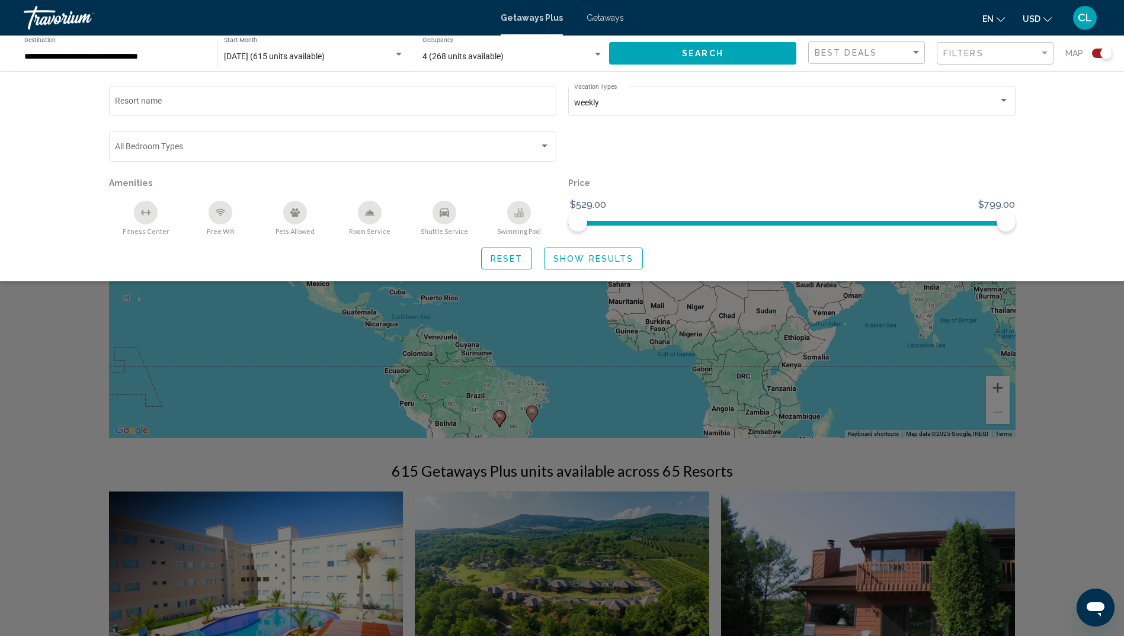
click at [562, 265] on button "Show Results" at bounding box center [593, 259] width 99 height 22
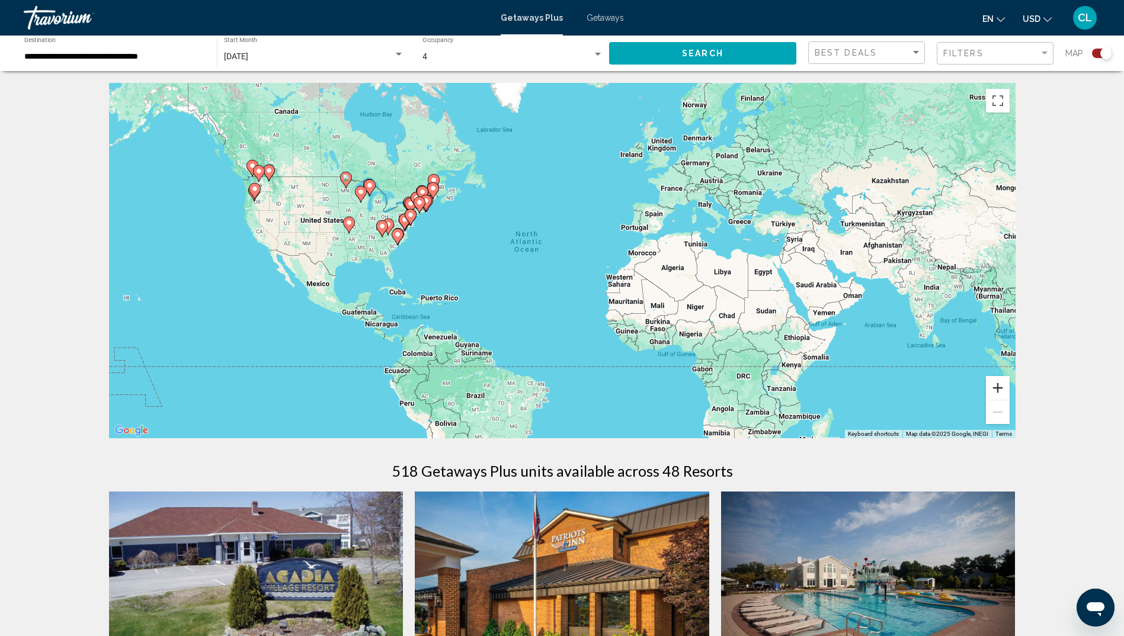
click at [1004, 392] on button "Zoom in" at bounding box center [998, 388] width 24 height 24
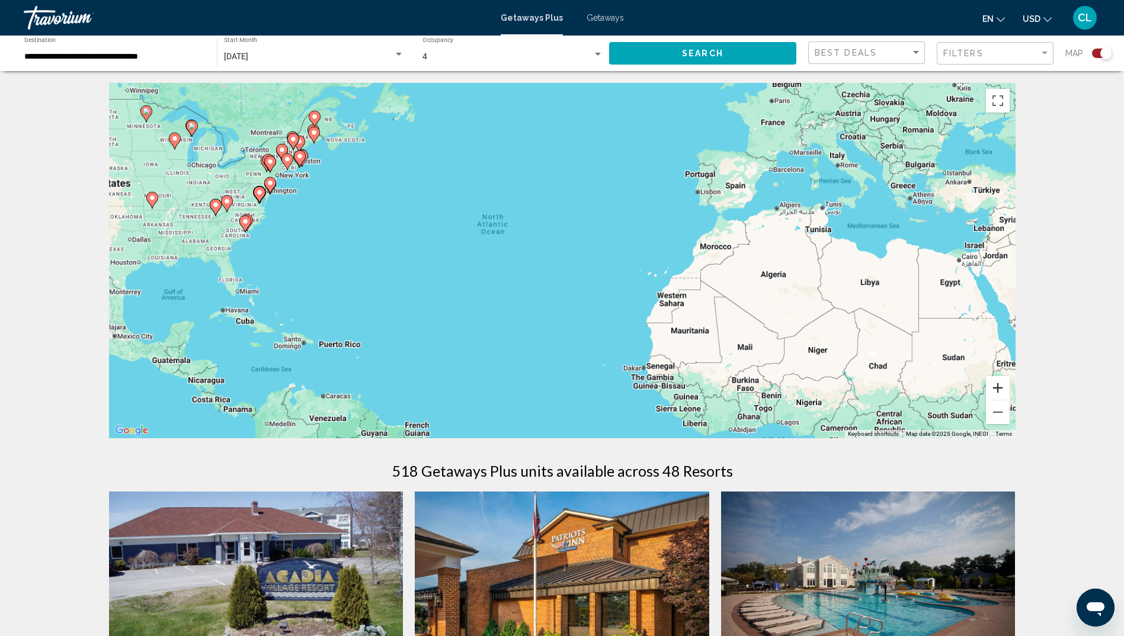
click at [1004, 392] on button "Zoom in" at bounding box center [998, 388] width 24 height 24
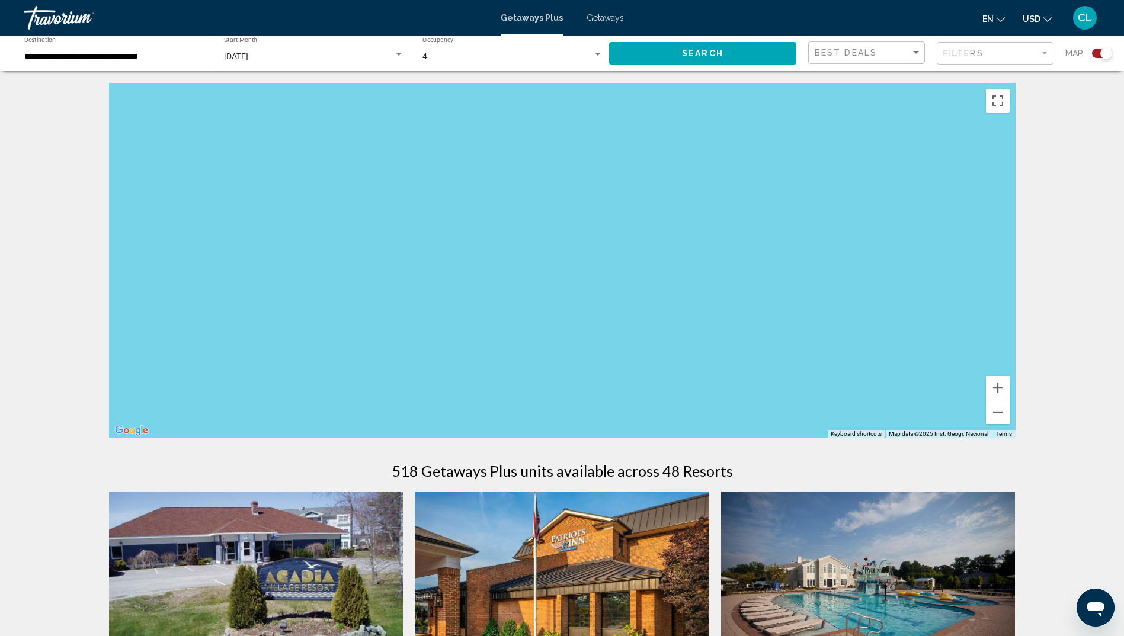
drag, startPoint x: 459, startPoint y: 266, endPoint x: 827, endPoint y: 372, distance: 382.2
click at [824, 370] on div "Main content" at bounding box center [562, 261] width 907 height 356
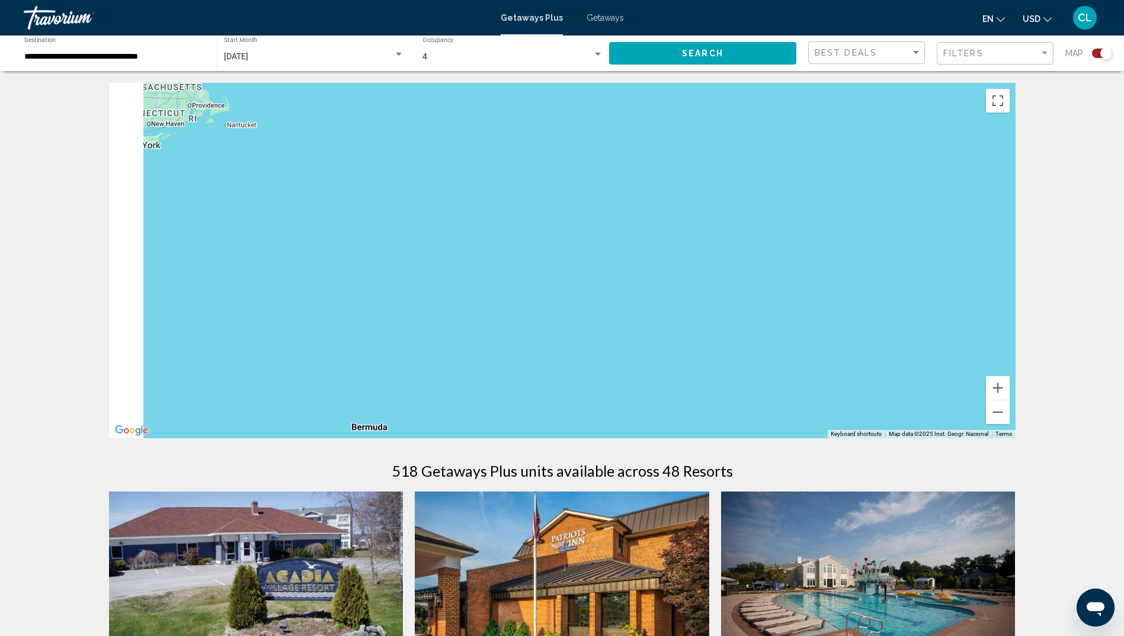
drag, startPoint x: 289, startPoint y: 219, endPoint x: 664, endPoint y: 339, distance: 394.3
click at [664, 339] on div "Main content" at bounding box center [562, 261] width 907 height 356
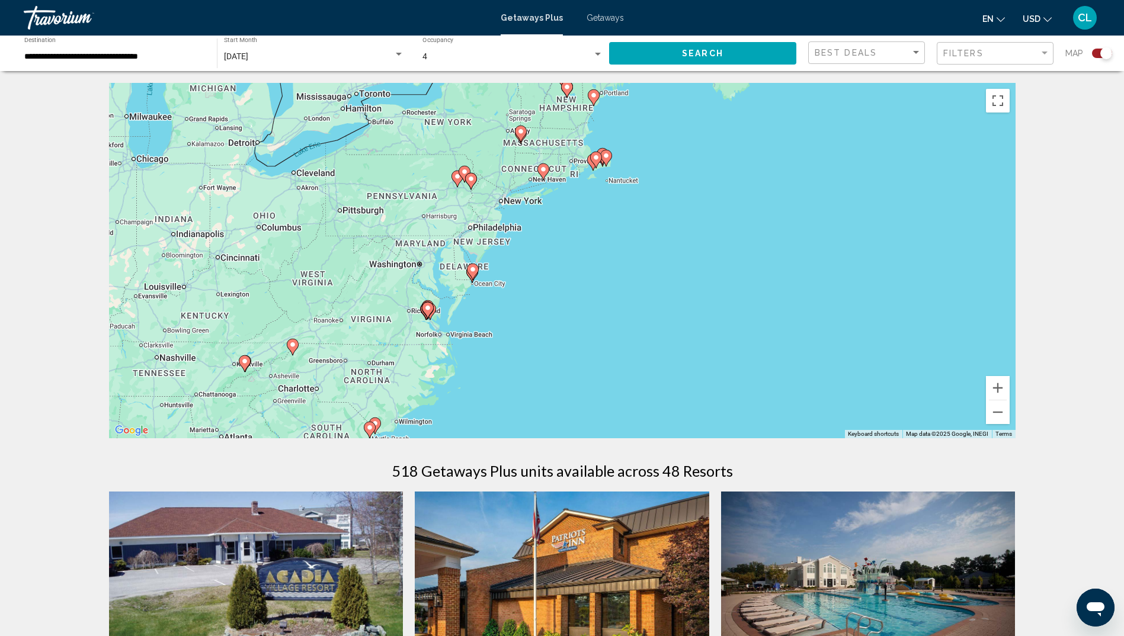
drag, startPoint x: 428, startPoint y: 284, endPoint x: 561, endPoint y: 275, distance: 132.4
click at [561, 275] on div "To activate drag with keyboard, press Alt + Enter. Once in keyboard drag state,…" at bounding box center [562, 261] width 907 height 356
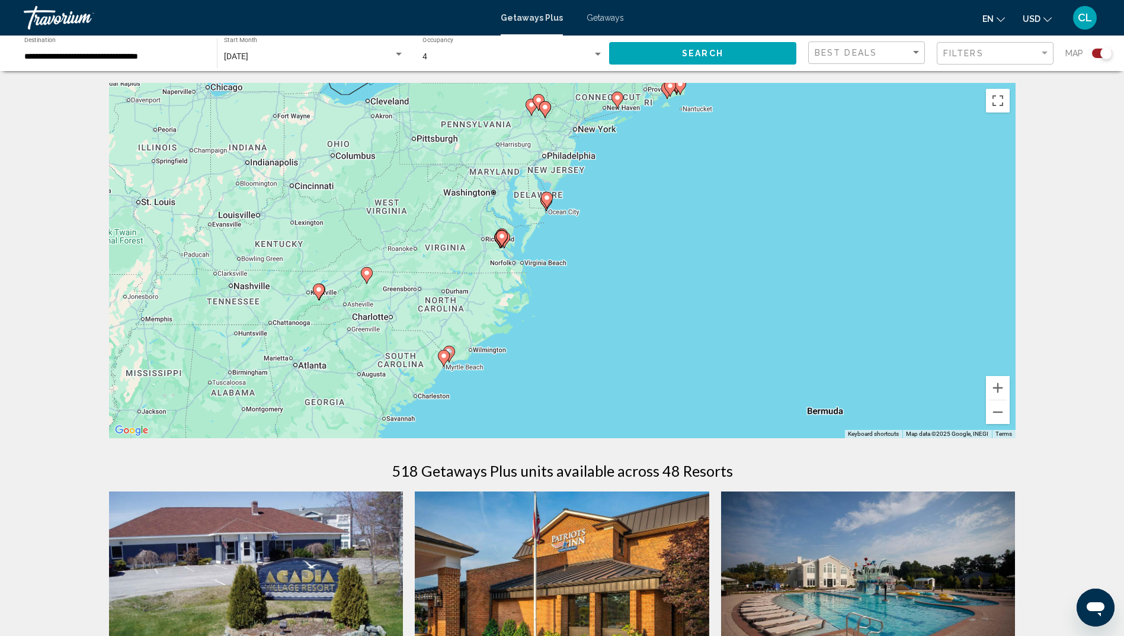
drag, startPoint x: 381, startPoint y: 322, endPoint x: 414, endPoint y: 268, distance: 63.3
click at [414, 268] on div "To activate drag with keyboard, press Alt + Enter. Once in keyboard drag state,…" at bounding box center [562, 261] width 907 height 356
click at [320, 291] on image "Main content" at bounding box center [318, 289] width 7 height 7
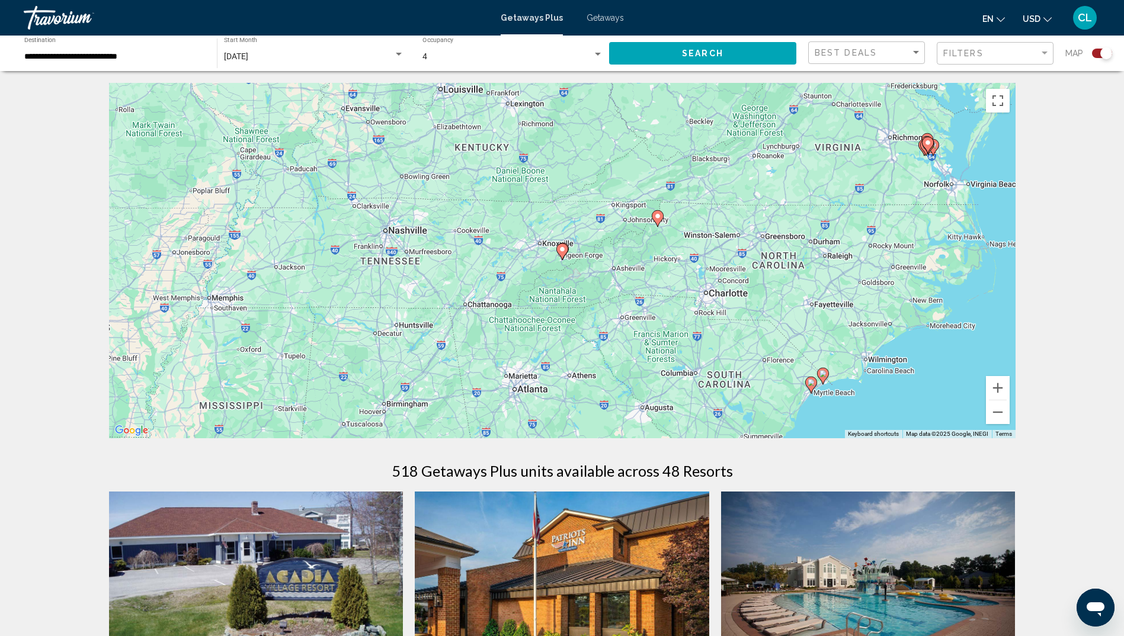
click at [565, 248] on image "Main content" at bounding box center [562, 249] width 7 height 7
type input "**********"
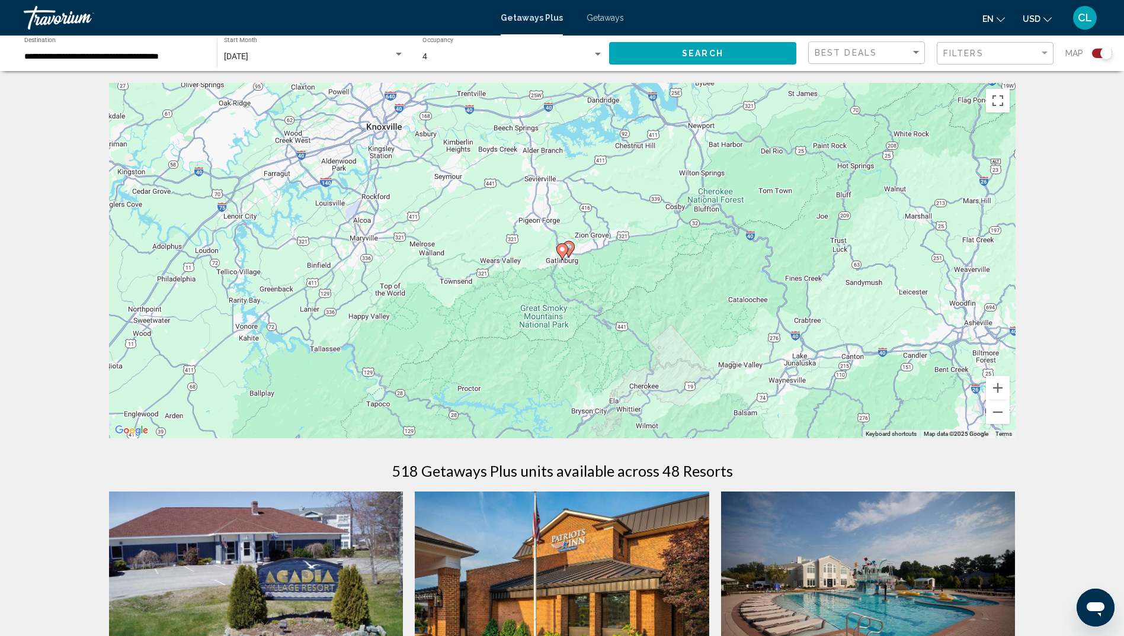
click at [565, 248] on image "Main content" at bounding box center [562, 249] width 7 height 7
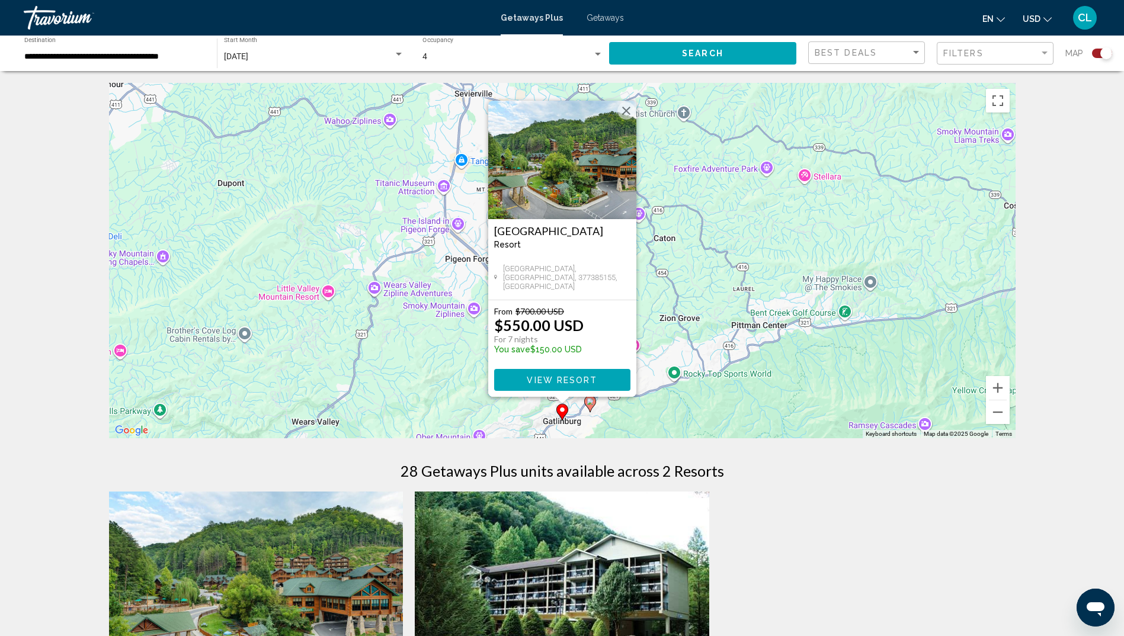
click at [591, 404] on image "Main content" at bounding box center [590, 401] width 7 height 7
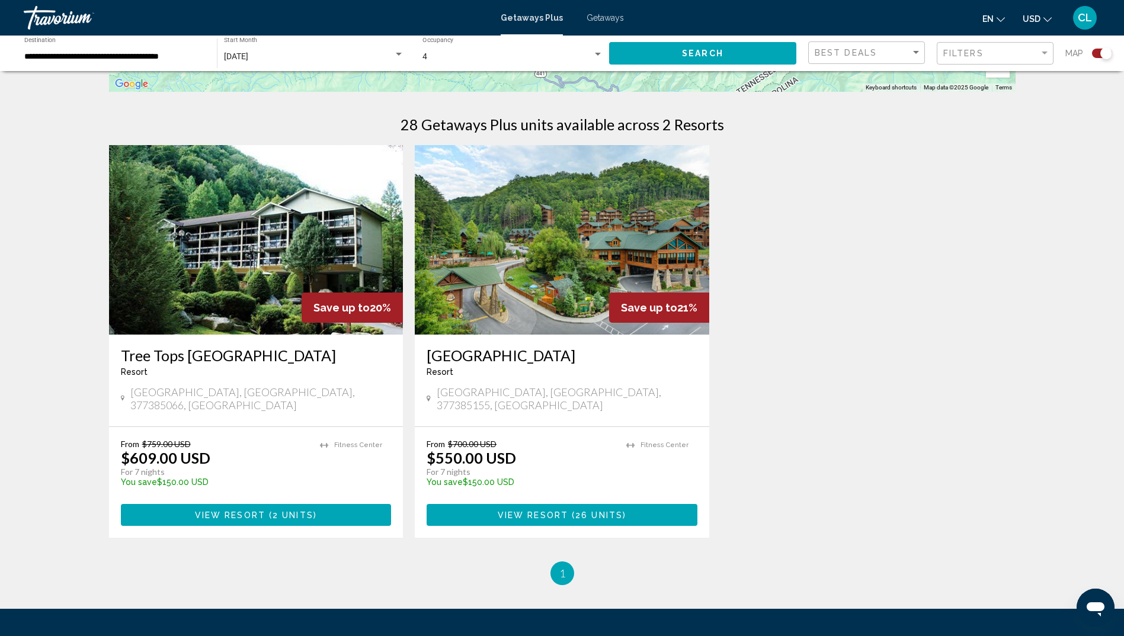
scroll to position [356, 0]
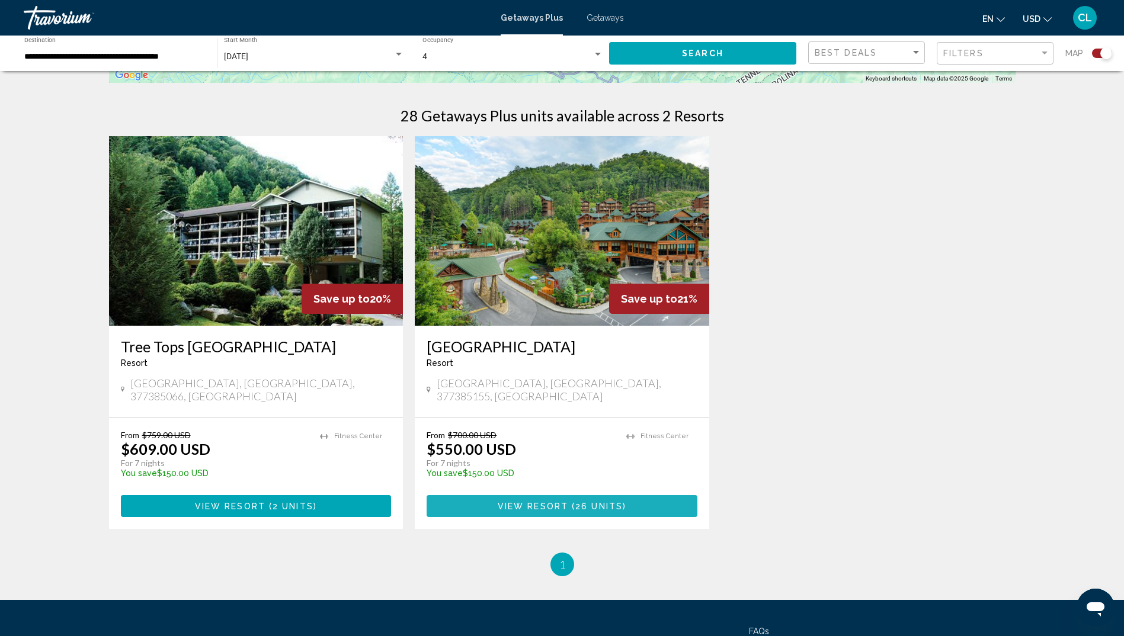
click at [553, 506] on span "View Resort ( 26 units )" at bounding box center [562, 505] width 129 height 9
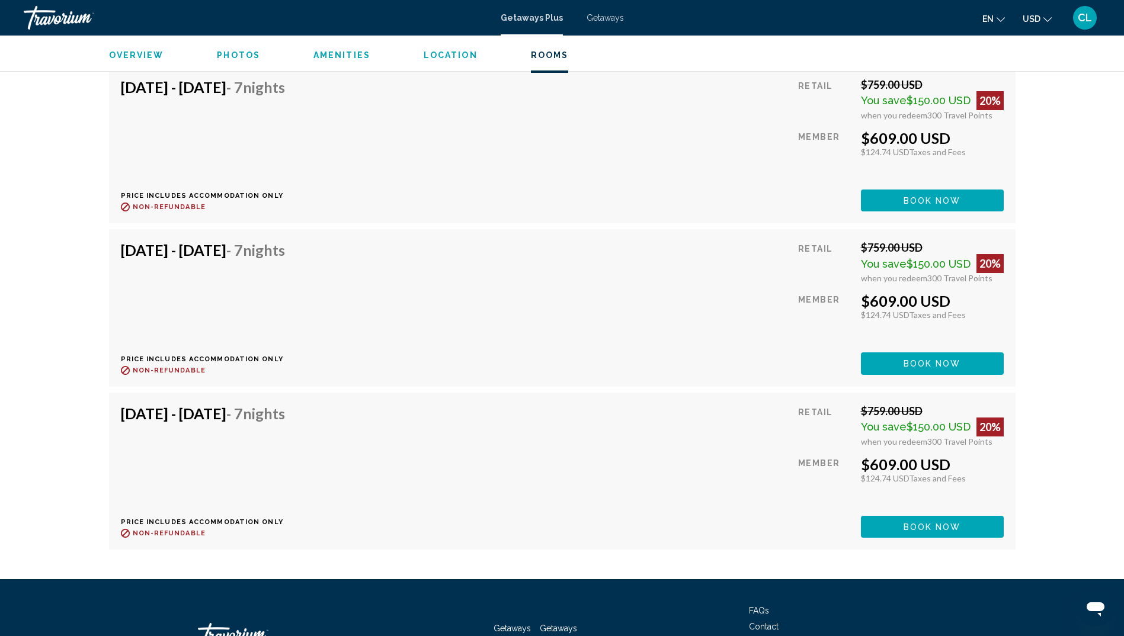
scroll to position [3358, 0]
